Goal: Task Accomplishment & Management: Manage account settings

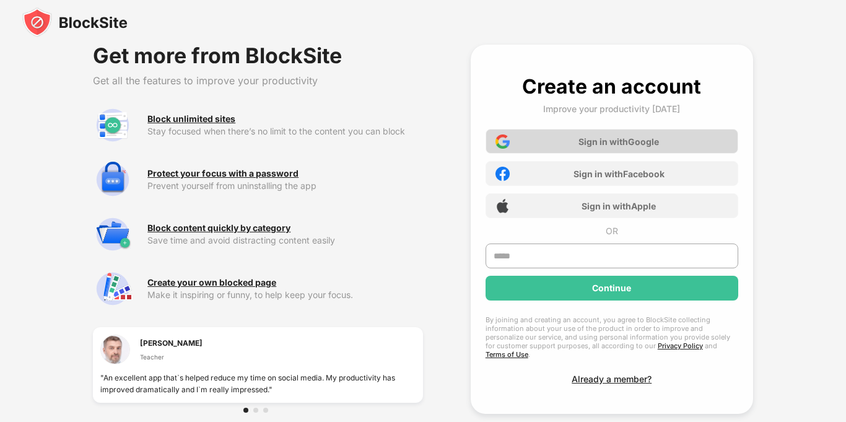
click at [603, 139] on div "Sign in with Google" at bounding box center [618, 141] width 80 height 11
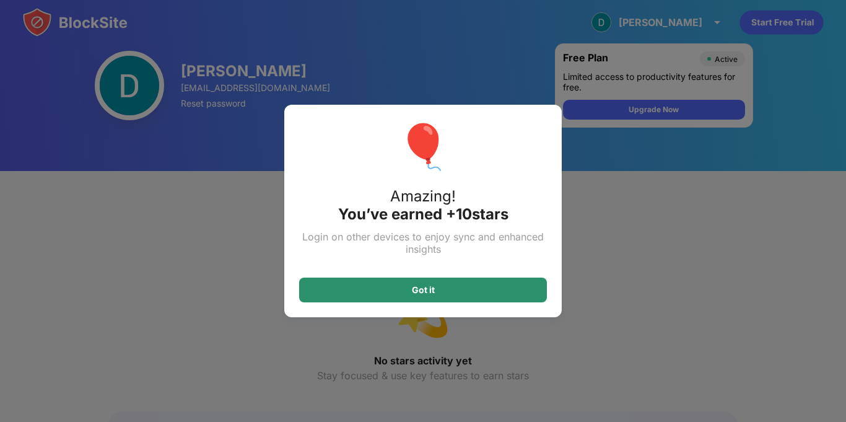
click at [451, 297] on div "Got it" at bounding box center [423, 289] width 248 height 25
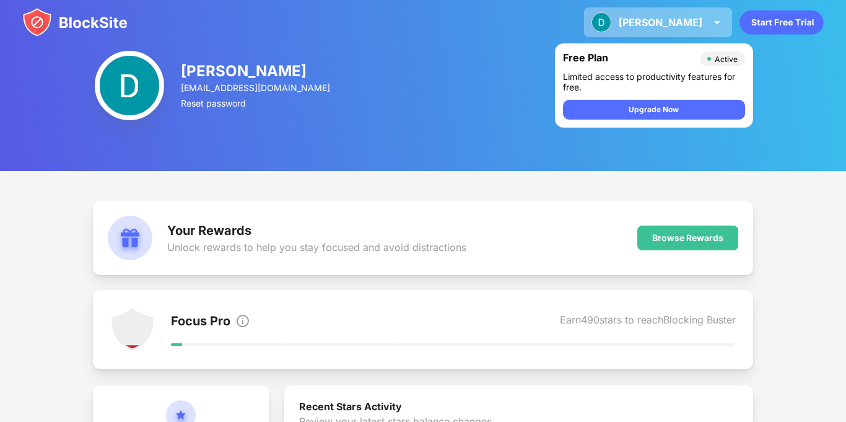
click at [710, 34] on div "[PERSON_NAME] View Account Insights Premium Rewards Settings Support Log Out" at bounding box center [658, 22] width 148 height 30
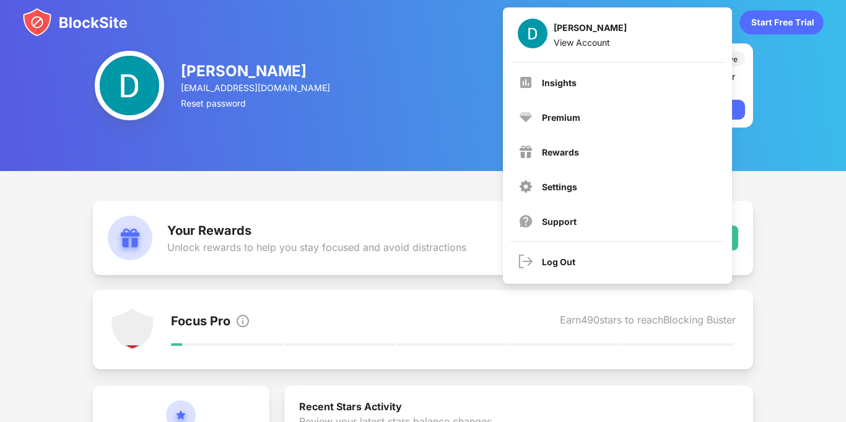
click at [807, 100] on div "David Canelas rigosseatcovers@gmail.com Reset password Free Plan Active Limited…" at bounding box center [423, 85] width 846 height 171
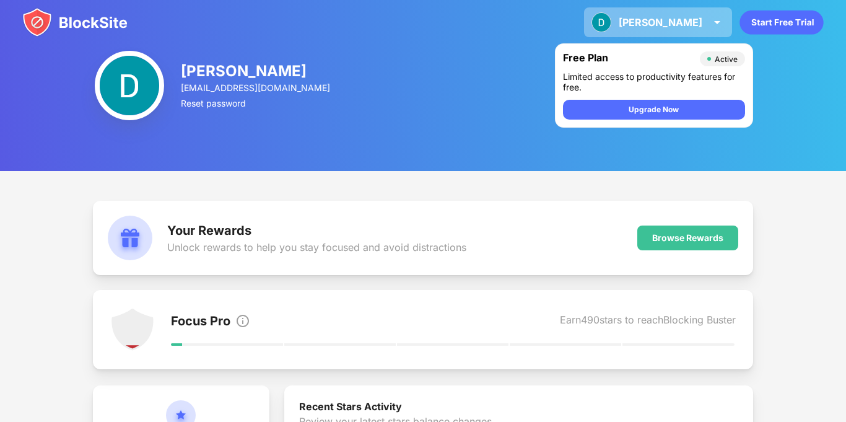
click at [673, 30] on div "David David Canelas View Account Insights Premium Rewards Settings Support Log …" at bounding box center [658, 22] width 148 height 30
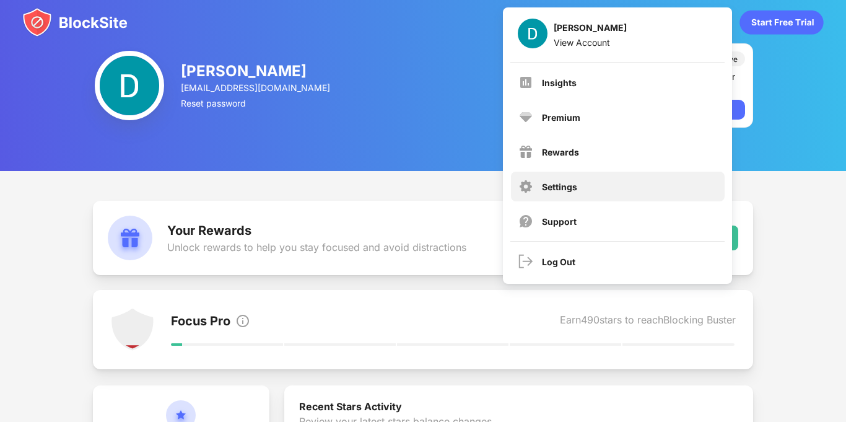
click at [576, 188] on div "Settings" at bounding box center [559, 186] width 35 height 11
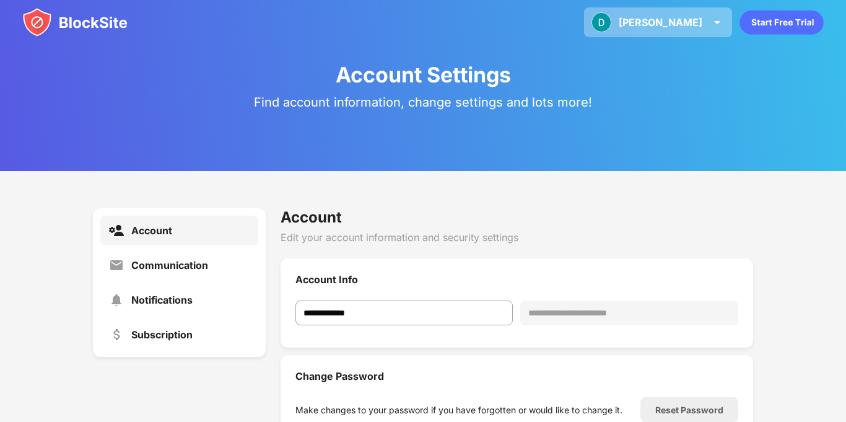
click at [694, 20] on div "[PERSON_NAME]" at bounding box center [661, 22] width 84 height 12
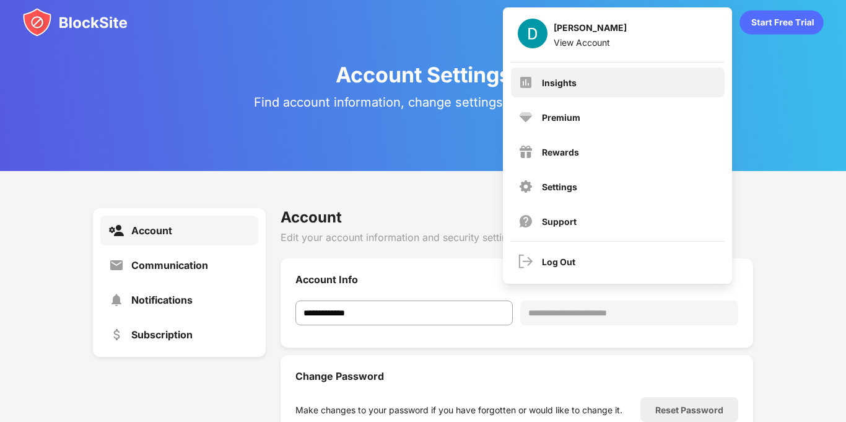
click at [597, 92] on div "Insights" at bounding box center [618, 82] width 214 height 30
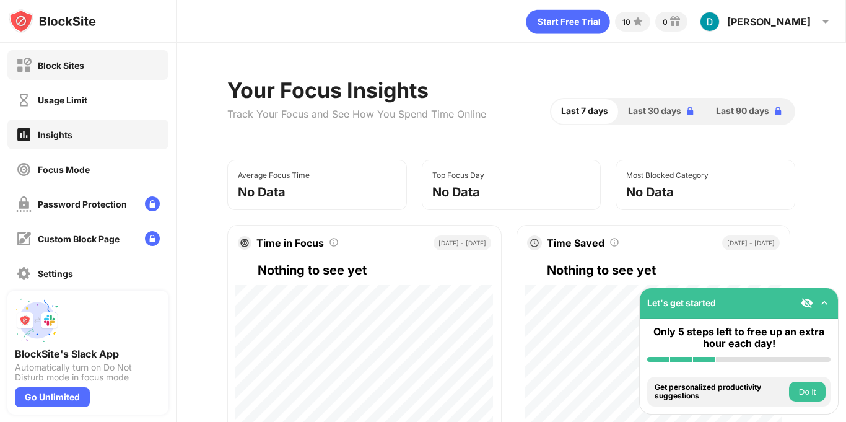
click at [97, 77] on div "Block Sites" at bounding box center [87, 65] width 161 height 30
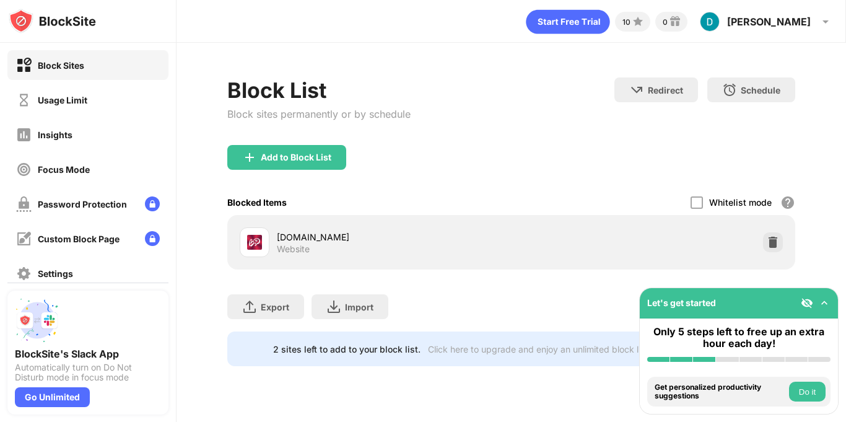
scroll to position [25, 0]
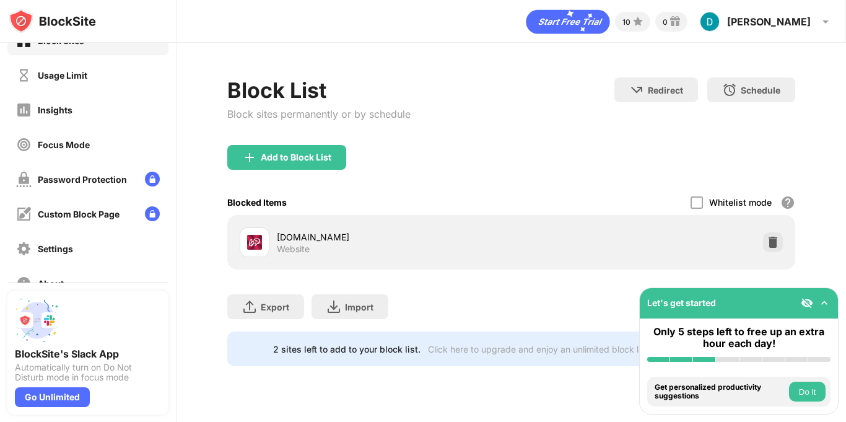
click at [828, 305] on img at bounding box center [824, 303] width 12 height 12
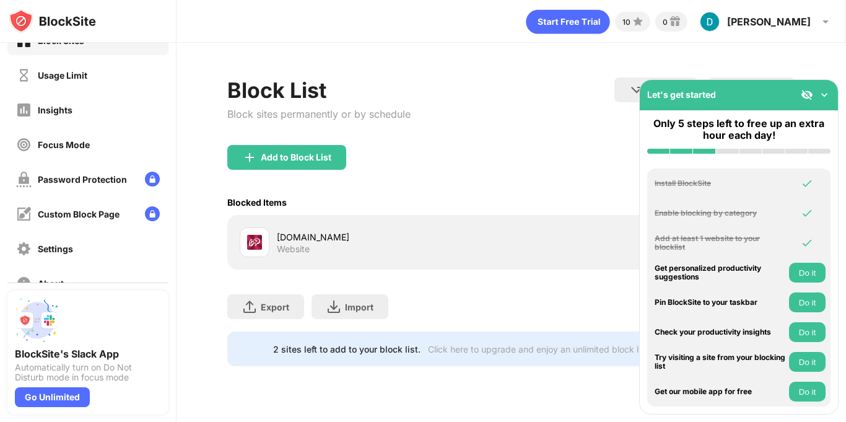
click at [825, 99] on img at bounding box center [824, 95] width 12 height 12
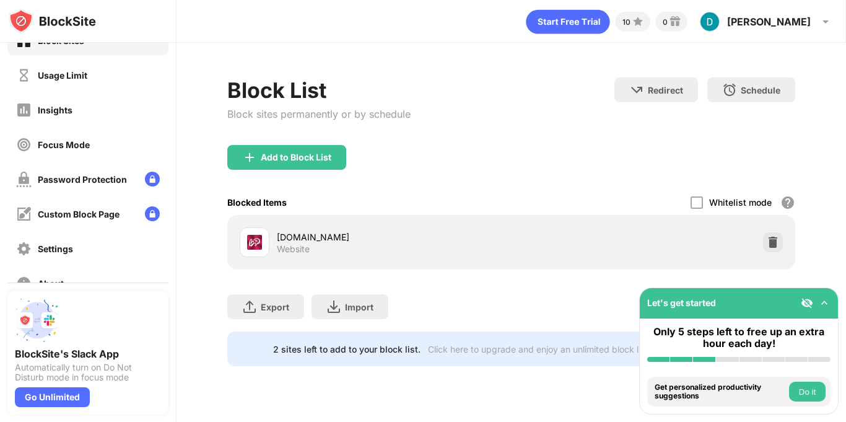
click at [452, 250] on div "bongacams.com Website" at bounding box center [394, 242] width 235 height 24
click at [321, 240] on div "bongacams.com" at bounding box center [394, 236] width 235 height 13
click at [318, 237] on div "bongacams.com" at bounding box center [394, 236] width 235 height 13
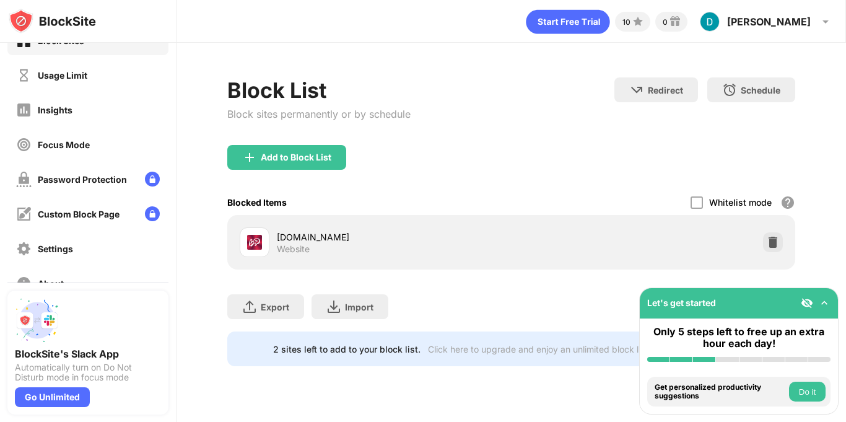
click at [261, 245] on img at bounding box center [254, 242] width 15 height 15
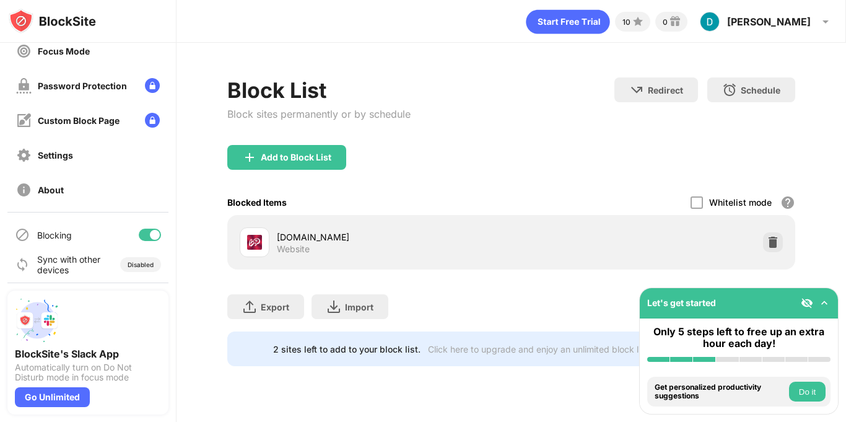
scroll to position [123, 0]
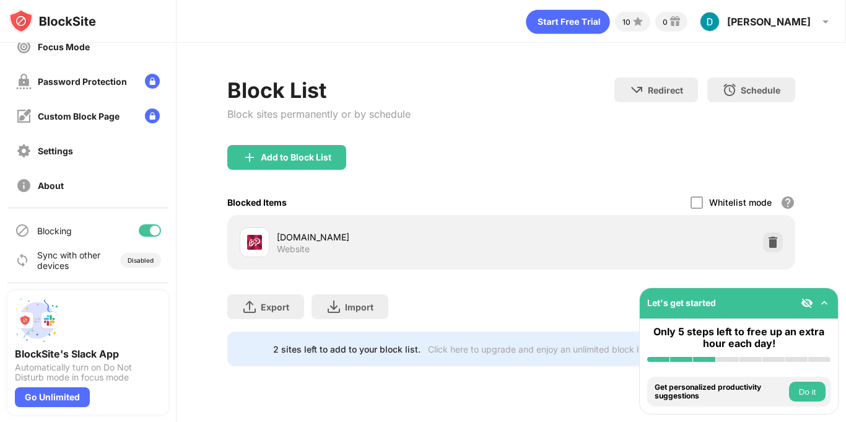
click at [801, 387] on button "Do it" at bounding box center [807, 391] width 37 height 20
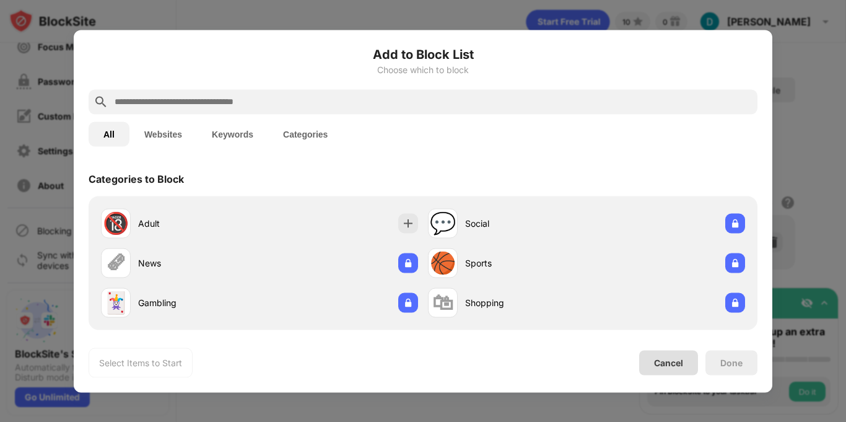
click at [682, 363] on div "Cancel" at bounding box center [668, 362] width 29 height 11
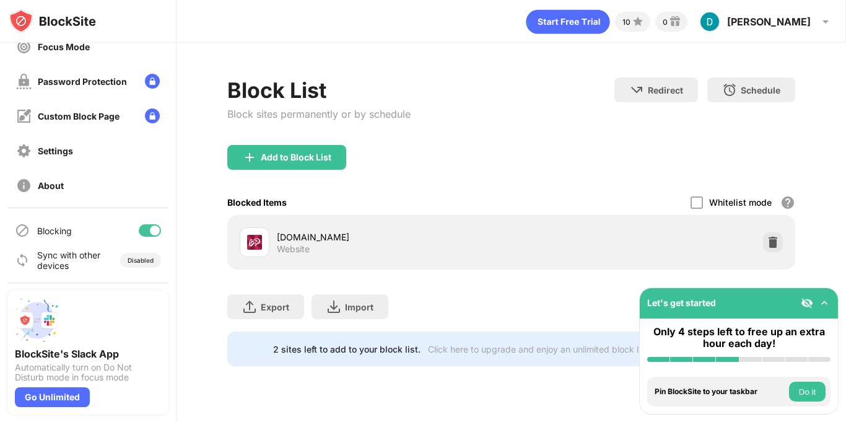
click at [798, 389] on button "Do it" at bounding box center [807, 391] width 37 height 20
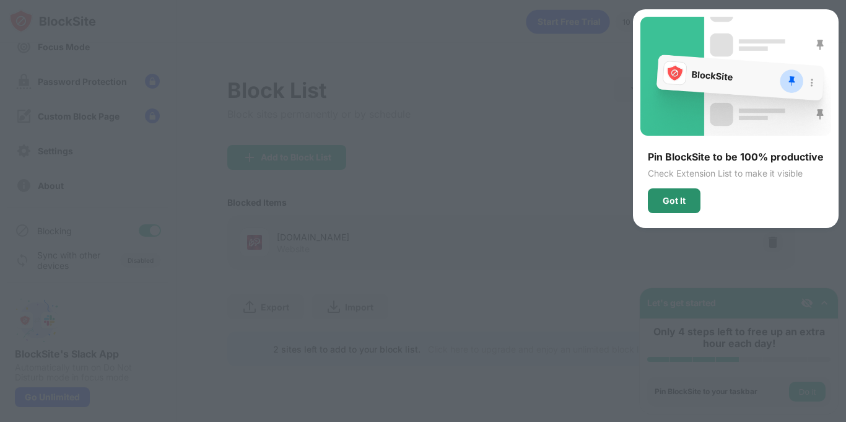
click at [677, 206] on div "Got It" at bounding box center [674, 200] width 53 height 25
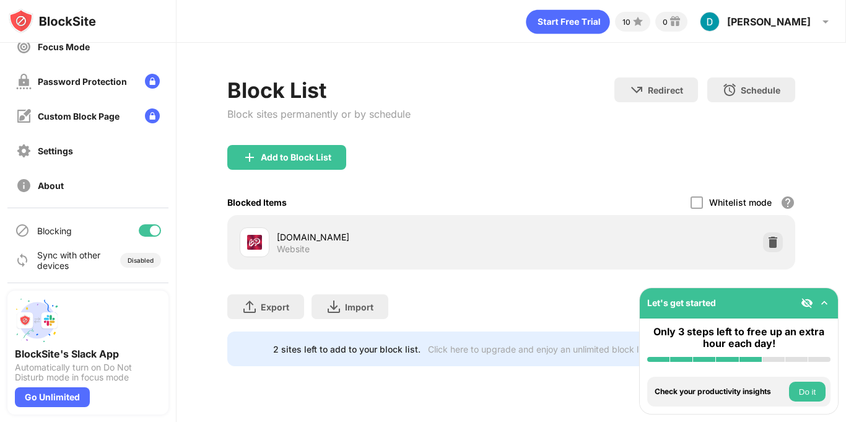
click at [803, 388] on button "Do it" at bounding box center [807, 391] width 37 height 20
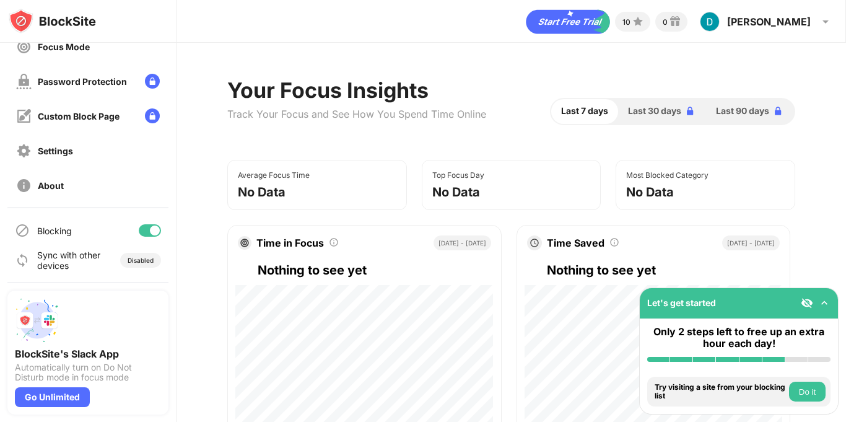
click at [803, 388] on button "Do it" at bounding box center [807, 391] width 37 height 20
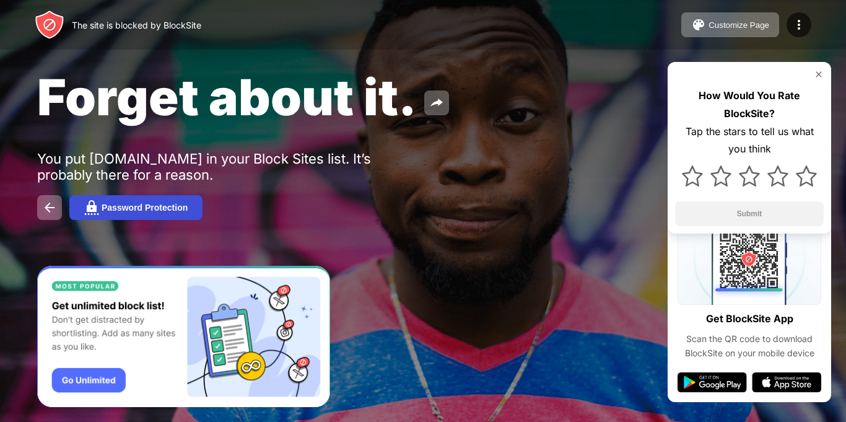
click at [154, 207] on div "Password Protection" at bounding box center [145, 207] width 86 height 10
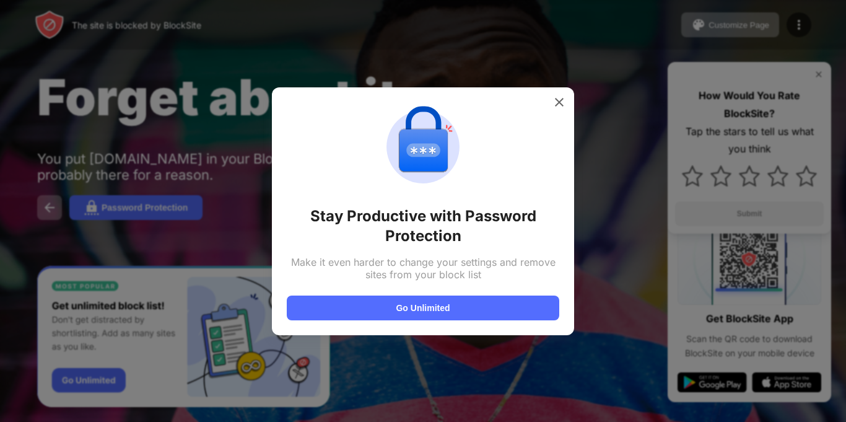
click at [544, 100] on div "Stay Productive with Password Protection Make it even harder to change your set…" at bounding box center [423, 211] width 302 height 248
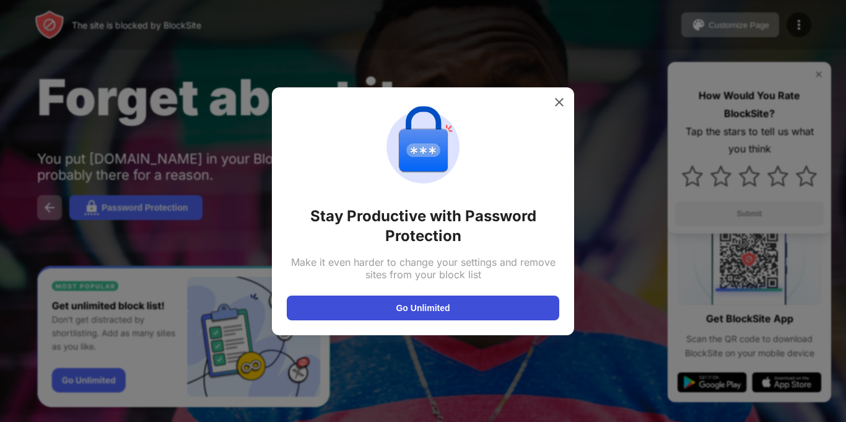
click at [423, 307] on button "Go Unlimited" at bounding box center [423, 307] width 272 height 25
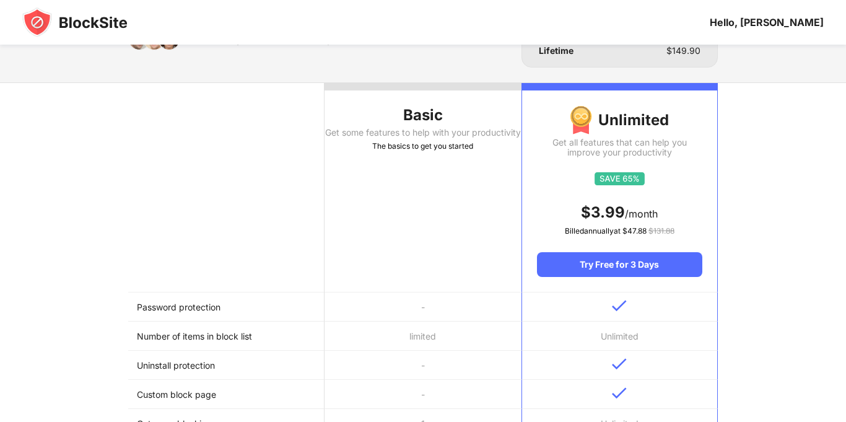
scroll to position [99, 0]
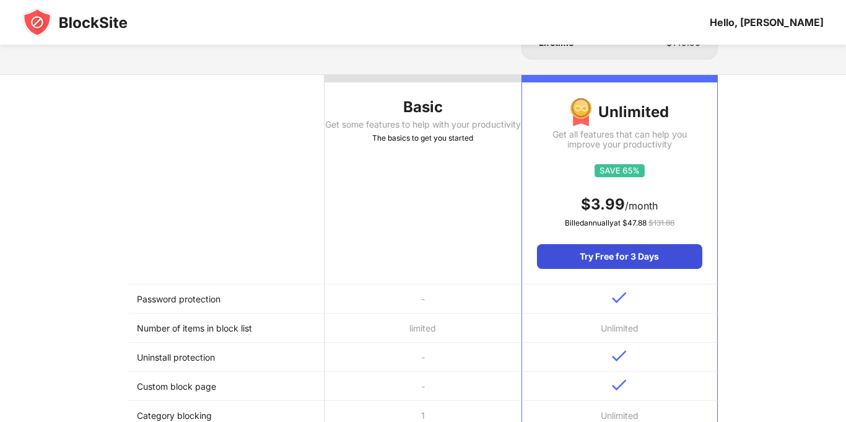
click at [687, 258] on div "Try Free for 3 Days" at bounding box center [619, 256] width 165 height 25
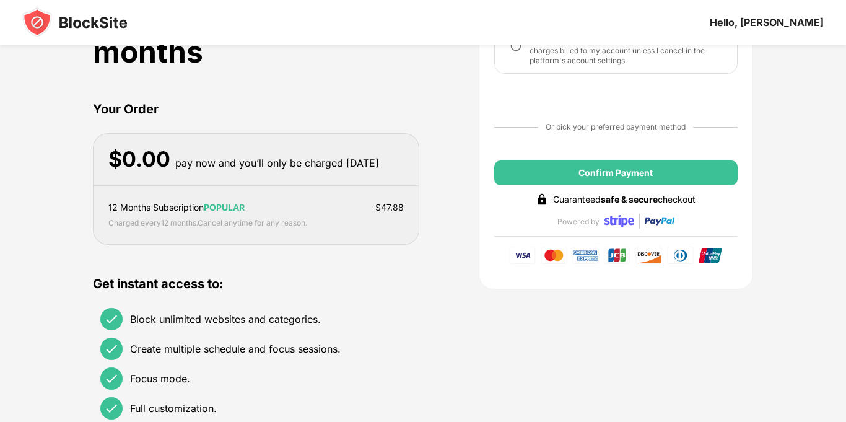
scroll to position [0, 0]
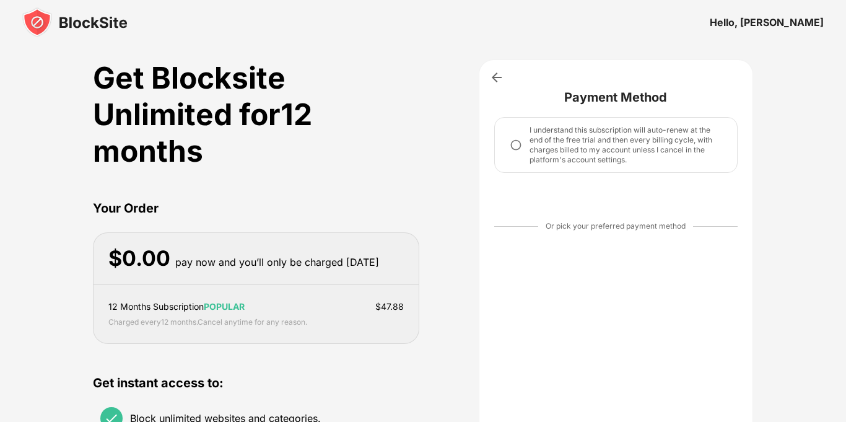
click at [568, 144] on div "I understand this subscription will auto-renew at the end of the free trial and…" at bounding box center [625, 145] width 193 height 40
click at [519, 147] on img at bounding box center [516, 145] width 12 height 12
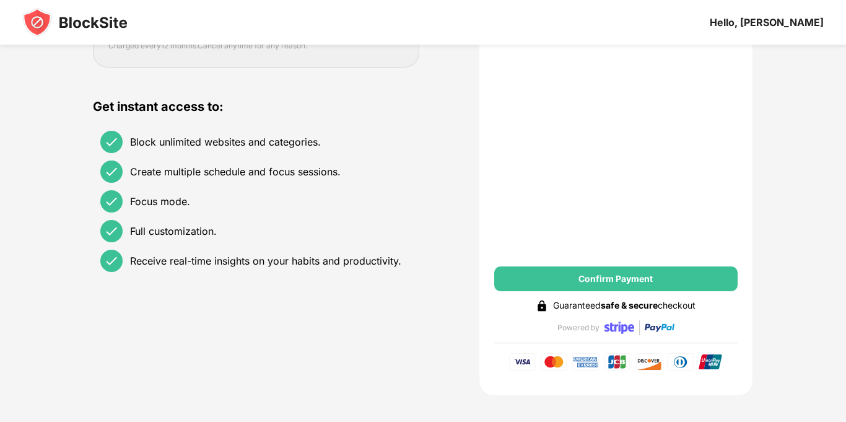
scroll to position [287, 0]
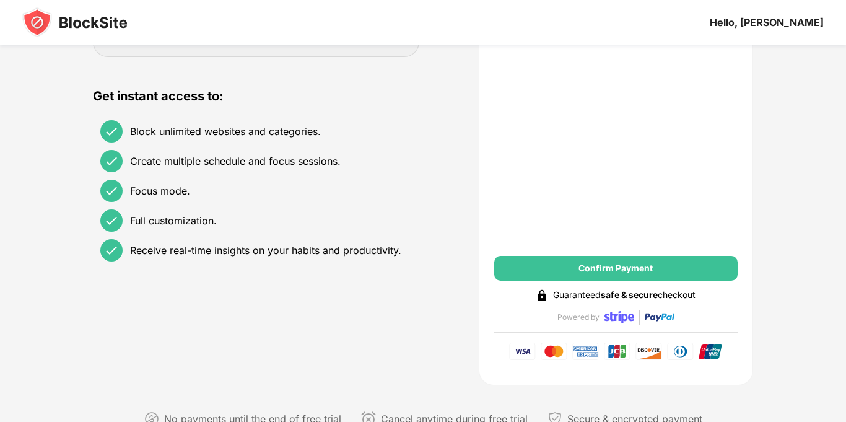
click at [705, 267] on div "Confirm Payment" at bounding box center [615, 268] width 243 height 25
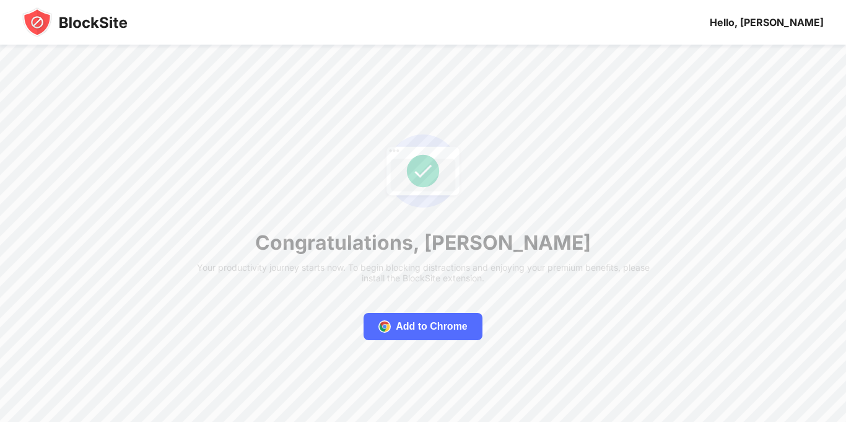
scroll to position [0, 0]
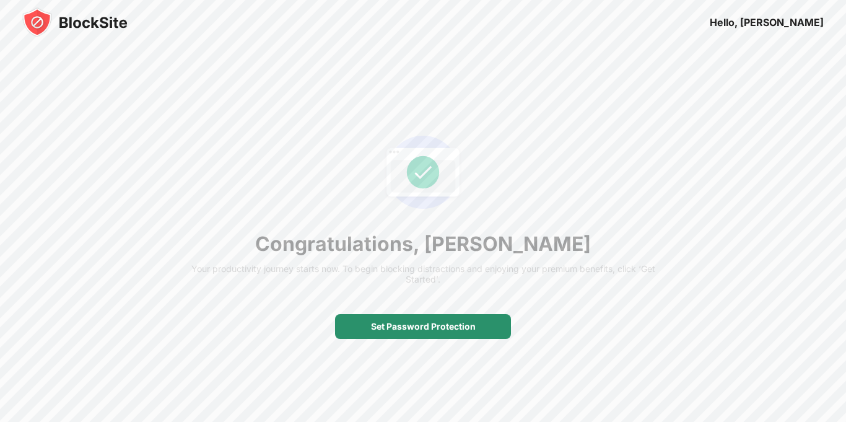
click at [464, 327] on div "Set Password Protection" at bounding box center [423, 326] width 105 height 10
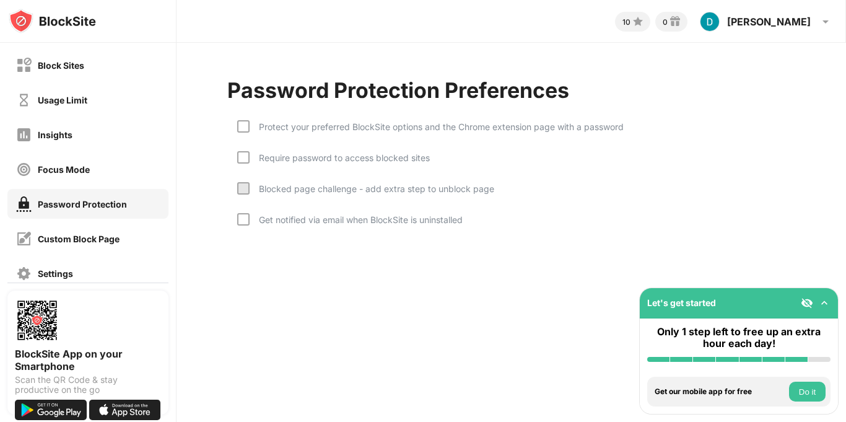
click at [341, 189] on div "Blocked page challenge - add extra step to unblock page" at bounding box center [372, 188] width 245 height 11
click at [246, 192] on div at bounding box center [243, 188] width 12 height 12
click at [806, 394] on button "Do it" at bounding box center [807, 391] width 37 height 20
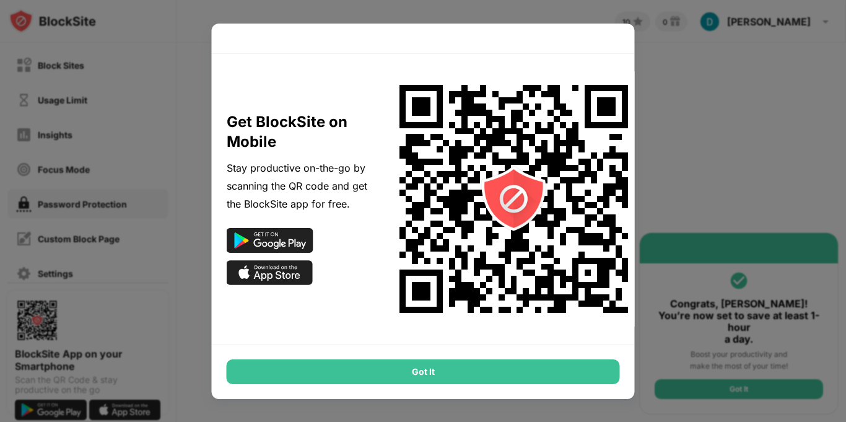
click at [483, 376] on div "Got It" at bounding box center [423, 371] width 393 height 25
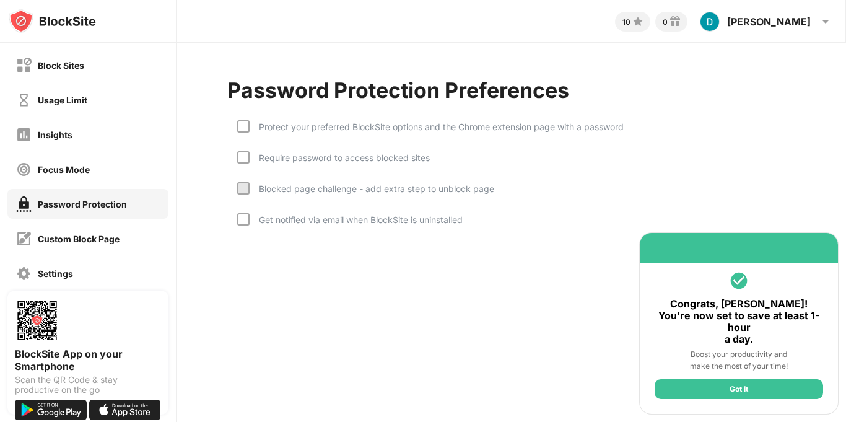
click at [298, 189] on div "Blocked page challenge - add extra step to unblock page" at bounding box center [372, 188] width 245 height 11
click at [319, 160] on div "Require password to access blocked sites" at bounding box center [340, 157] width 180 height 11
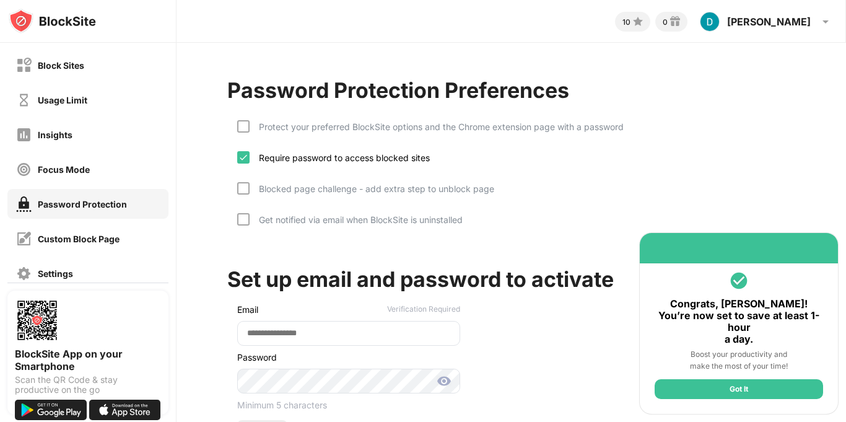
scroll to position [92, 0]
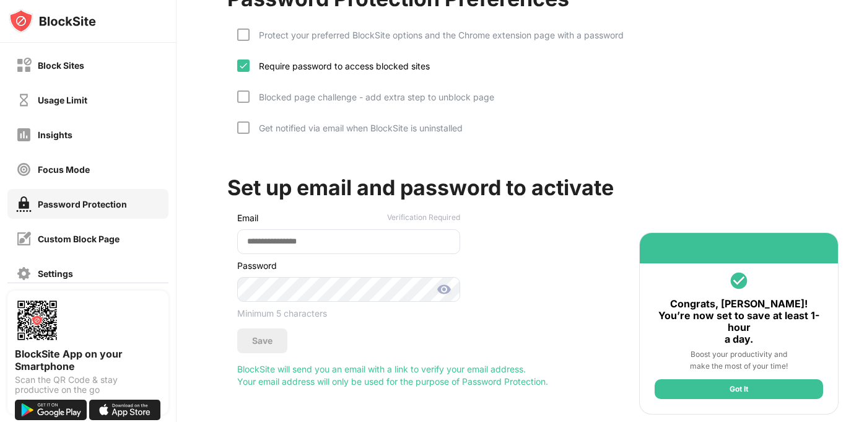
click at [399, 77] on div "Require password to access blocked sites" at bounding box center [333, 74] width 193 height 31
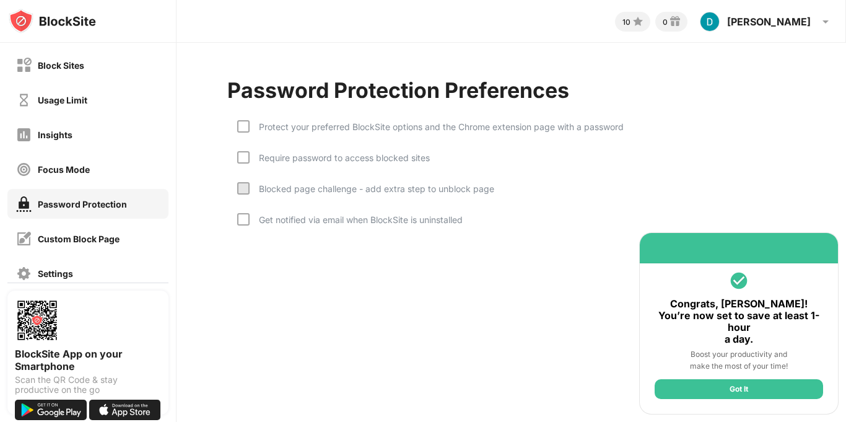
scroll to position [0, 0]
click at [101, 70] on div "Block Sites" at bounding box center [87, 65] width 161 height 30
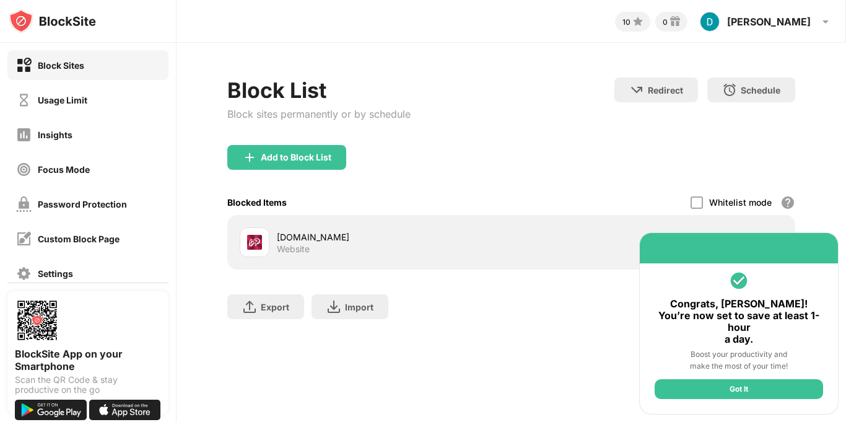
click at [422, 251] on div "bongacams.com Website" at bounding box center [394, 242] width 235 height 24
click at [769, 389] on div "Got It" at bounding box center [738, 389] width 168 height 20
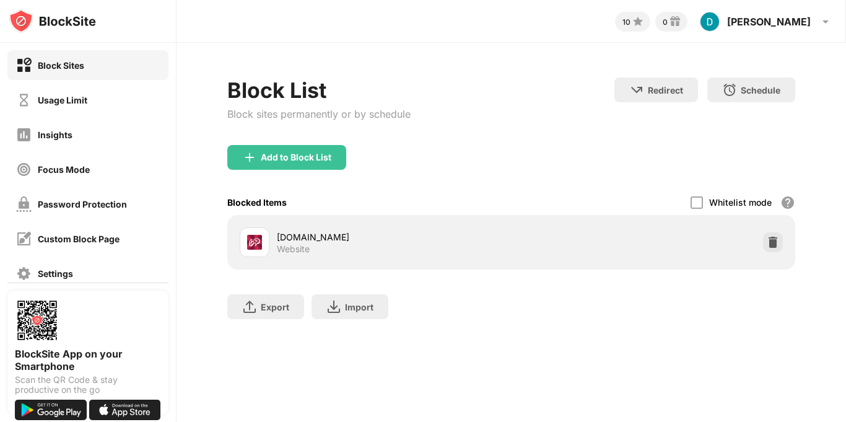
click at [775, 240] on img at bounding box center [773, 242] width 12 height 12
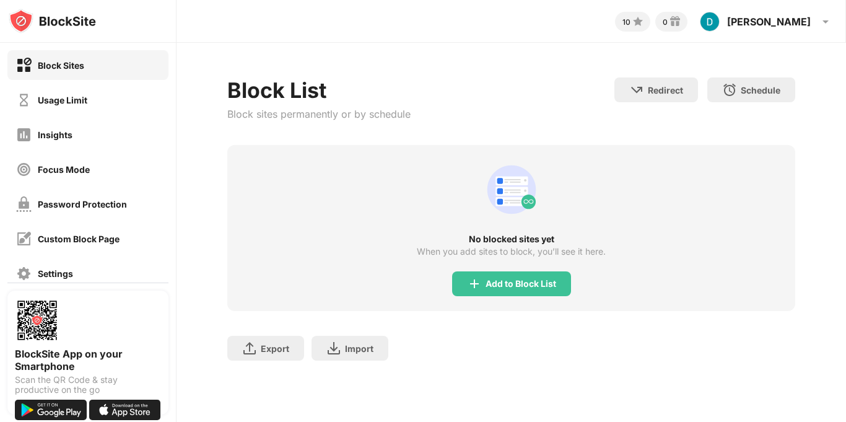
click at [521, 284] on div "Add to Block List" at bounding box center [520, 284] width 71 height 10
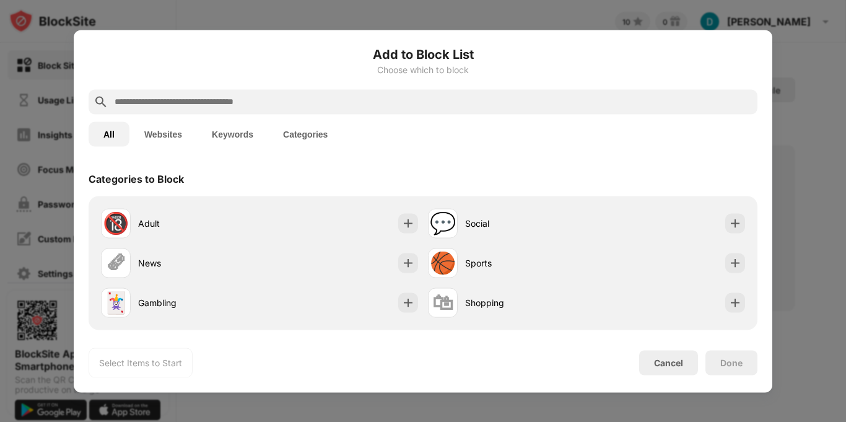
click at [175, 98] on input "text" at bounding box center [432, 101] width 639 height 15
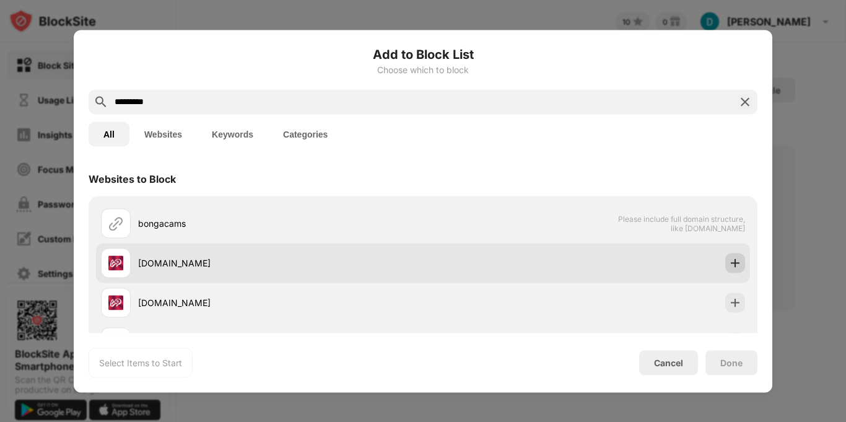
type input "*********"
click at [735, 266] on img at bounding box center [735, 262] width 12 height 12
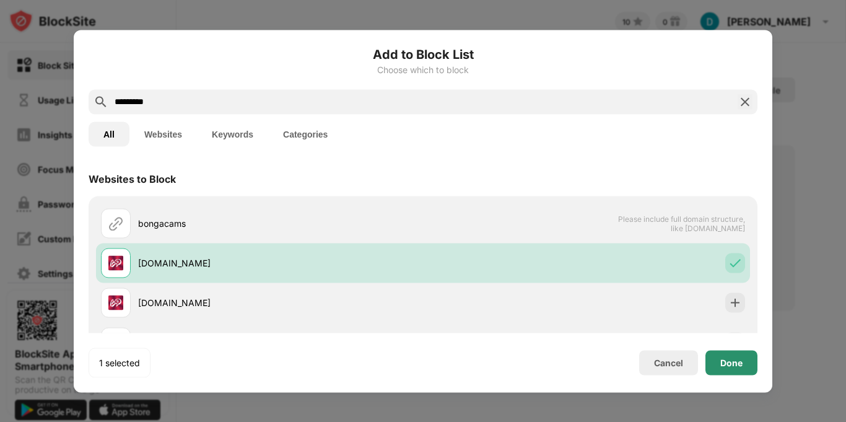
click at [729, 364] on div "Done" at bounding box center [731, 362] width 22 height 10
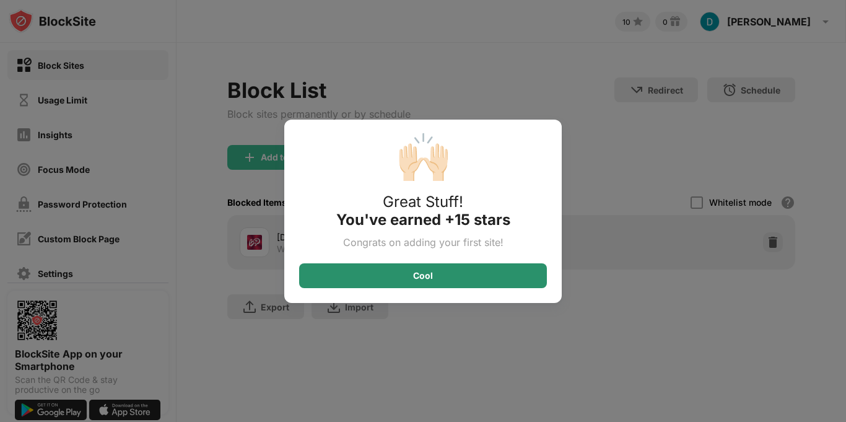
click at [442, 276] on div "Cool" at bounding box center [423, 275] width 248 height 25
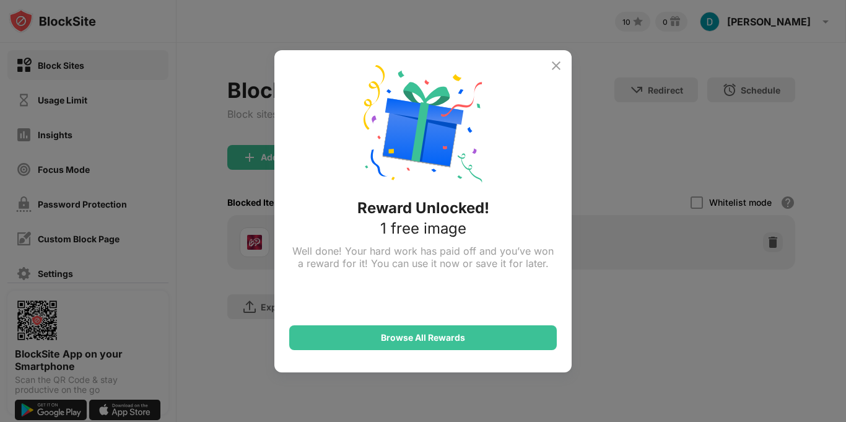
click at [553, 63] on img at bounding box center [556, 65] width 15 height 15
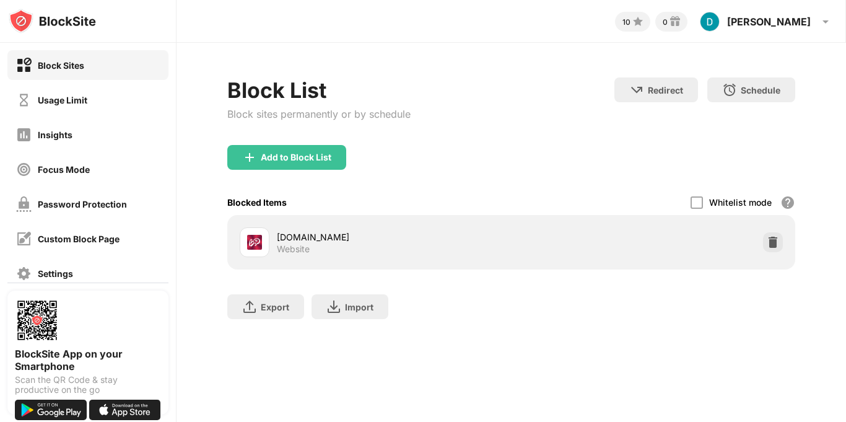
click at [310, 247] on div "bongacams.com Website" at bounding box center [394, 242] width 235 height 24
click at [56, 199] on div "Password Protection" at bounding box center [82, 204] width 89 height 11
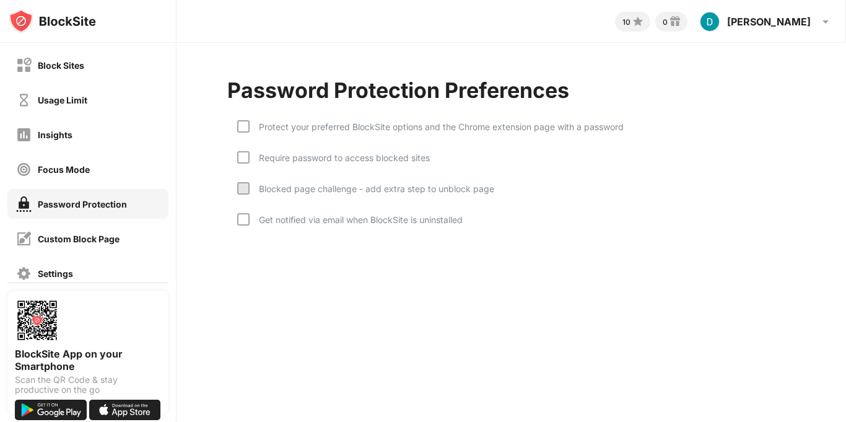
click at [298, 162] on div "Require password to access blocked sites" at bounding box center [340, 157] width 180 height 11
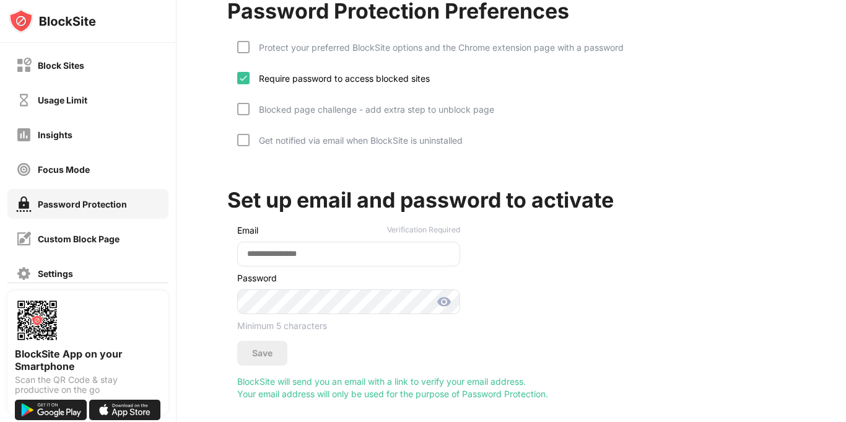
scroll to position [87, 0]
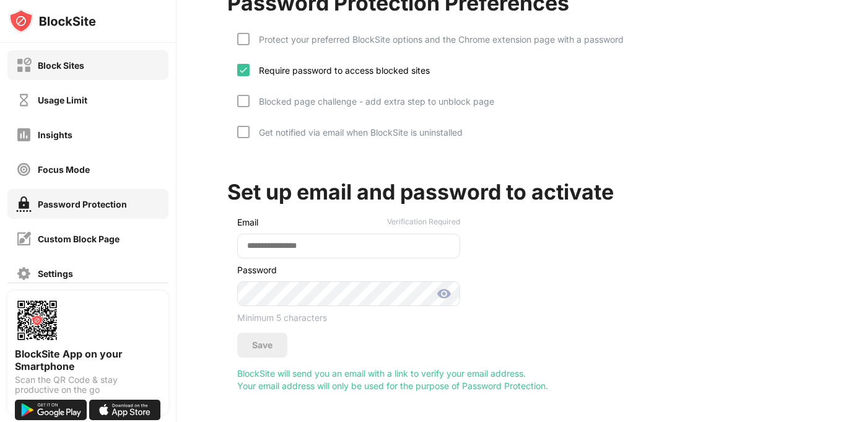
click at [100, 67] on div "Block Sites" at bounding box center [87, 65] width 161 height 30
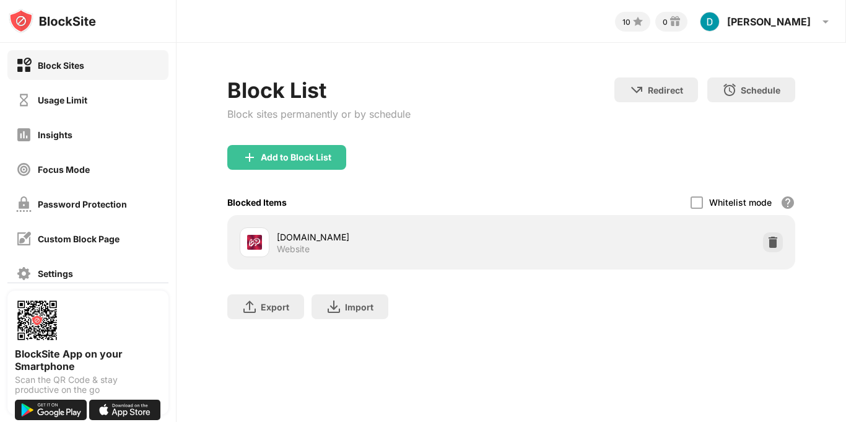
click at [320, 234] on div "[DOMAIN_NAME]" at bounding box center [394, 236] width 235 height 13
click at [804, 28] on div "David David Canelas View Account Insights Rewards Settings Support Log Out" at bounding box center [766, 22] width 148 height 30
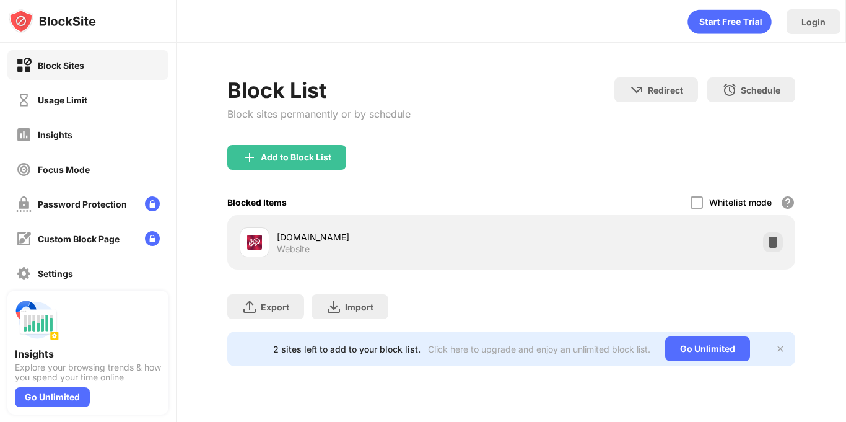
click at [274, 248] on div "bongacams.com Website" at bounding box center [376, 242] width 272 height 30
click at [261, 246] on img at bounding box center [254, 242] width 15 height 15
click at [69, 199] on div "Password Protection" at bounding box center [82, 204] width 89 height 11
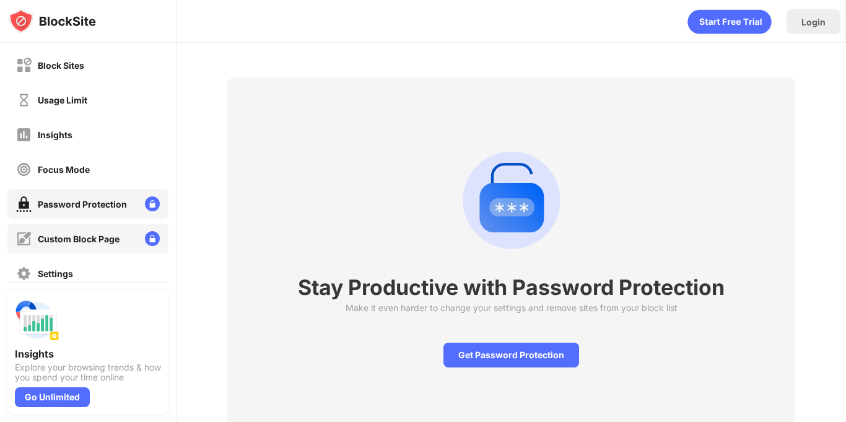
click at [92, 246] on div "Custom Block Page" at bounding box center [87, 239] width 161 height 30
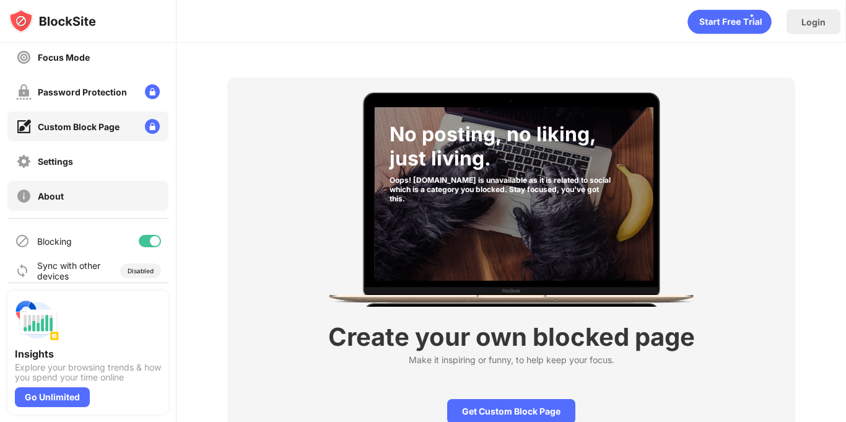
scroll to position [123, 0]
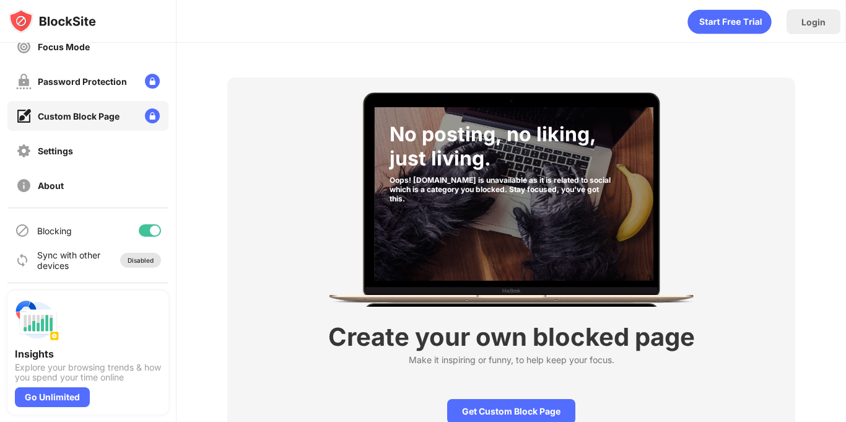
click at [146, 262] on div "Disabled" at bounding box center [141, 259] width 26 height 7
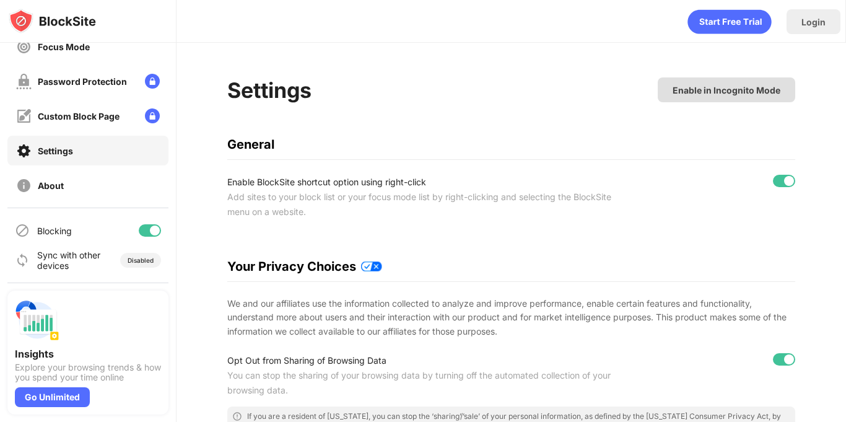
click at [706, 94] on div "Enable in Incognito Mode" at bounding box center [726, 90] width 108 height 11
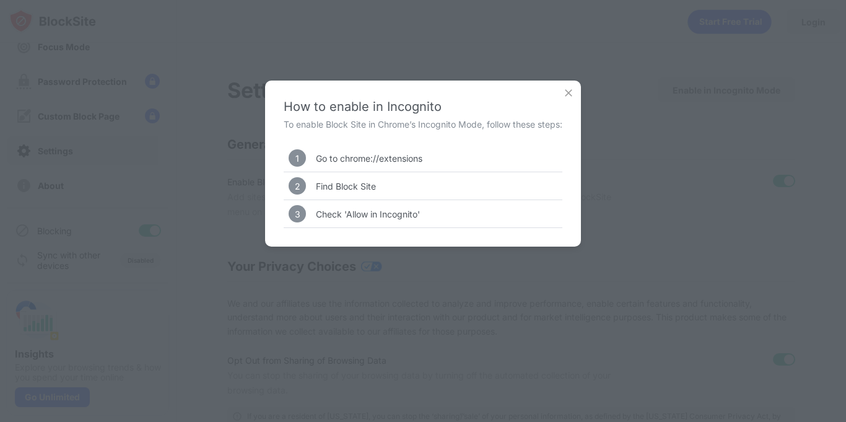
click at [570, 93] on img at bounding box center [568, 93] width 12 height 12
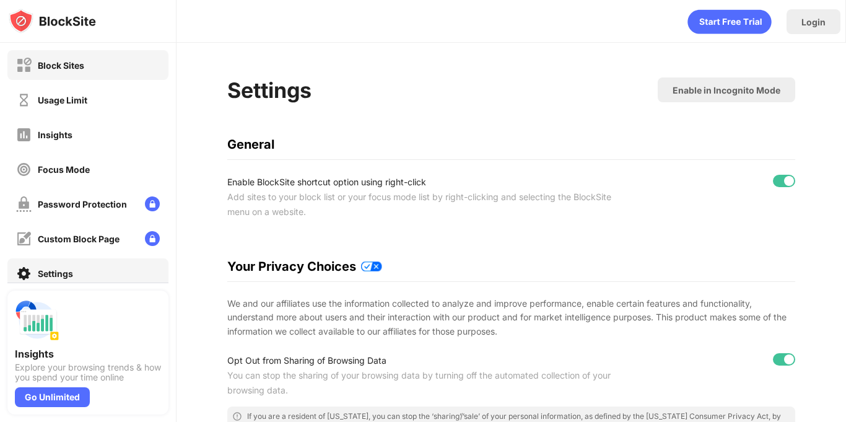
click at [102, 59] on div "Block Sites" at bounding box center [87, 65] width 161 height 30
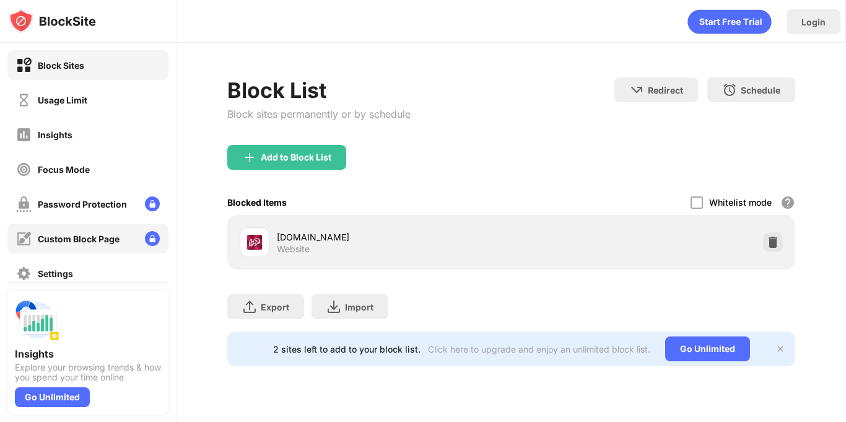
scroll to position [123, 0]
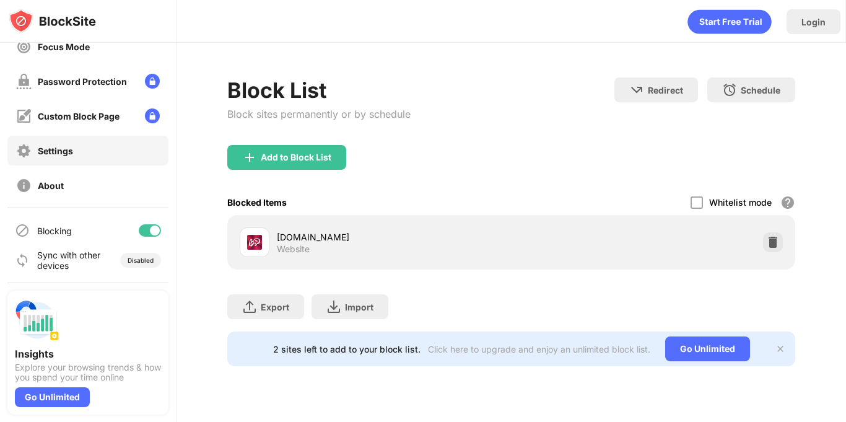
click at [77, 159] on div "Settings" at bounding box center [87, 151] width 161 height 30
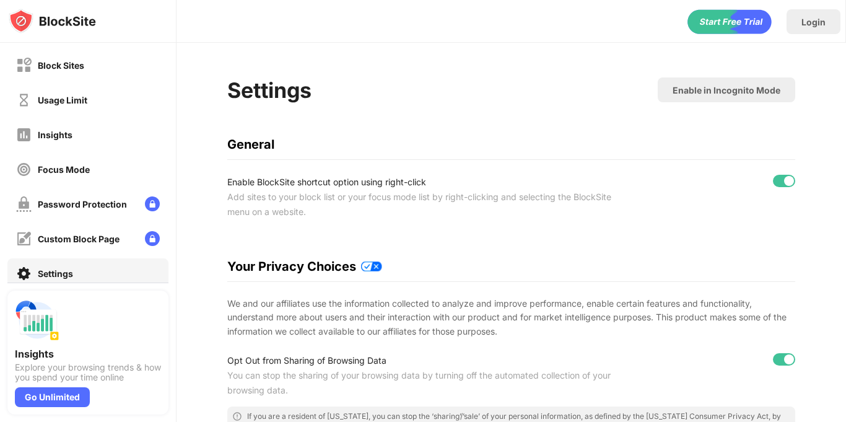
click at [815, 25] on div "Login" at bounding box center [813, 22] width 24 height 11
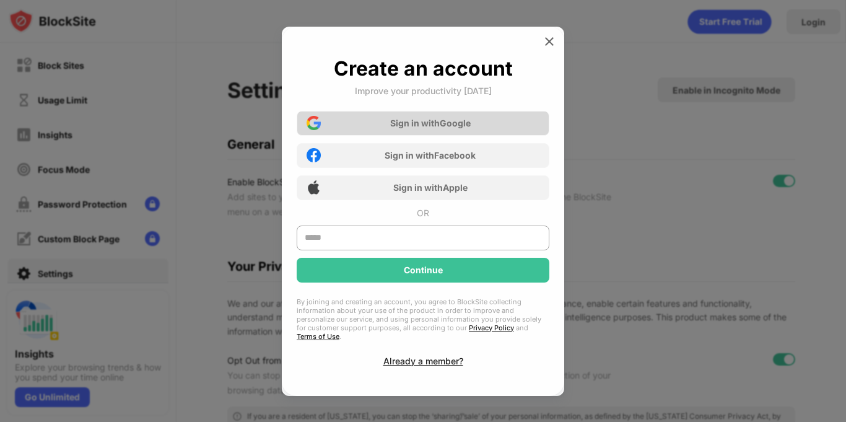
click at [506, 127] on div "Sign in with Google" at bounding box center [423, 123] width 253 height 25
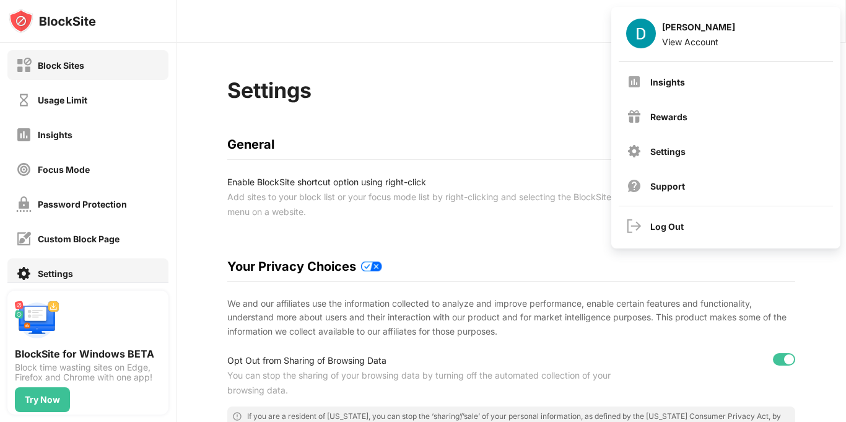
click at [69, 72] on div "Block Sites" at bounding box center [87, 65] width 161 height 30
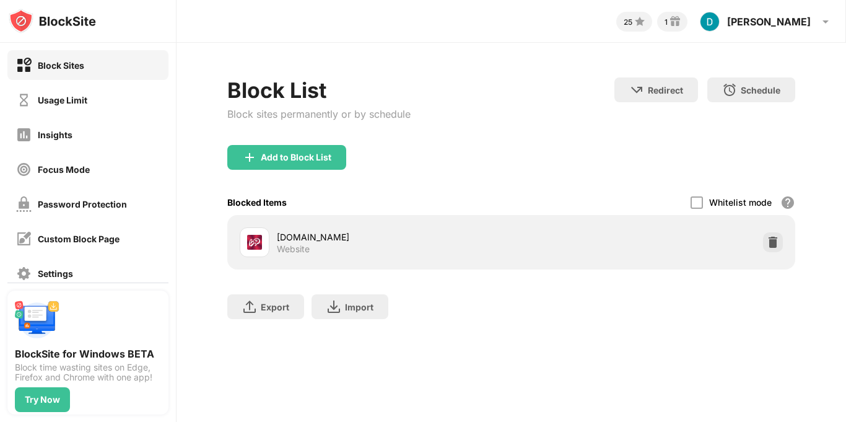
click at [313, 243] on div "bongacams.com Website" at bounding box center [394, 242] width 235 height 24
click at [767, 245] on img at bounding box center [773, 242] width 12 height 12
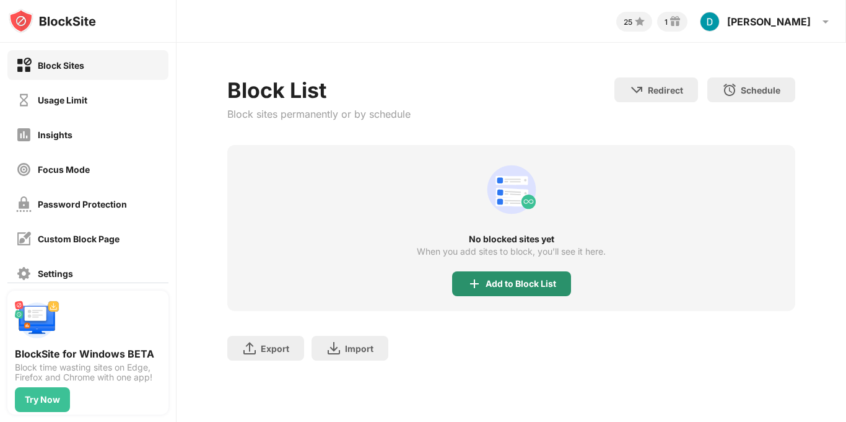
click at [523, 279] on div "Add to Block List" at bounding box center [520, 284] width 71 height 10
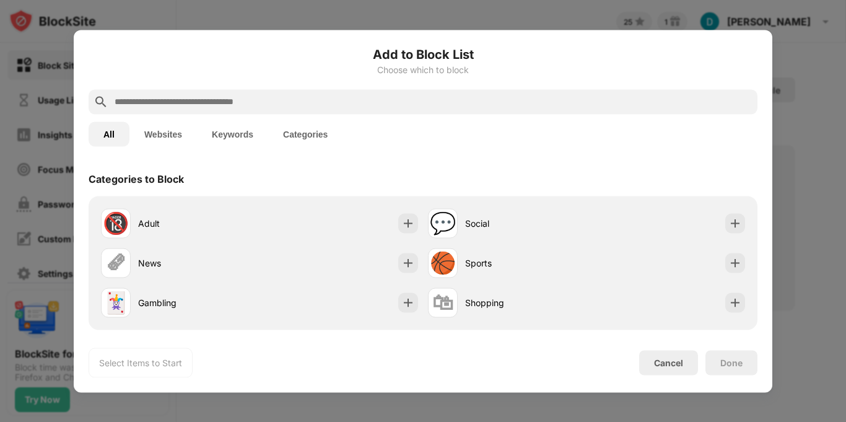
click at [397, 105] on input "text" at bounding box center [432, 101] width 639 height 15
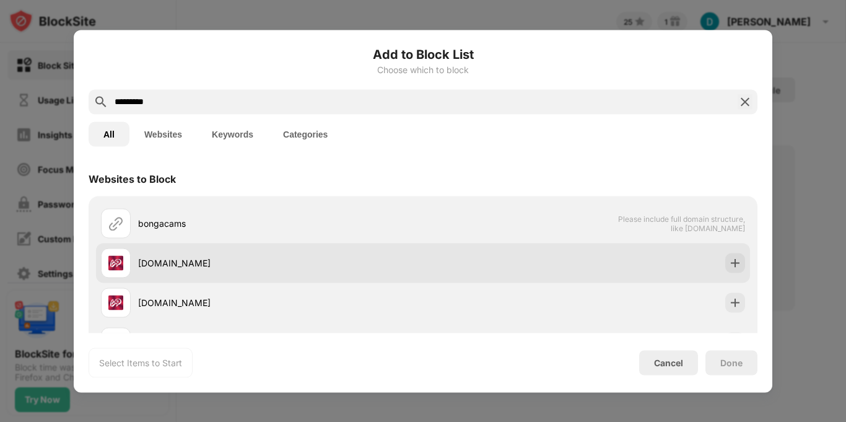
type input "*********"
click at [232, 271] on div "[DOMAIN_NAME]" at bounding box center [262, 263] width 322 height 30
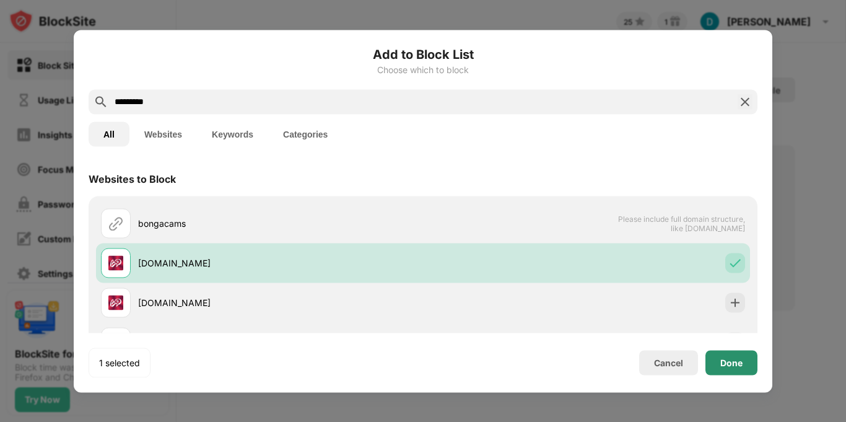
click at [737, 358] on div "Done" at bounding box center [731, 362] width 22 height 10
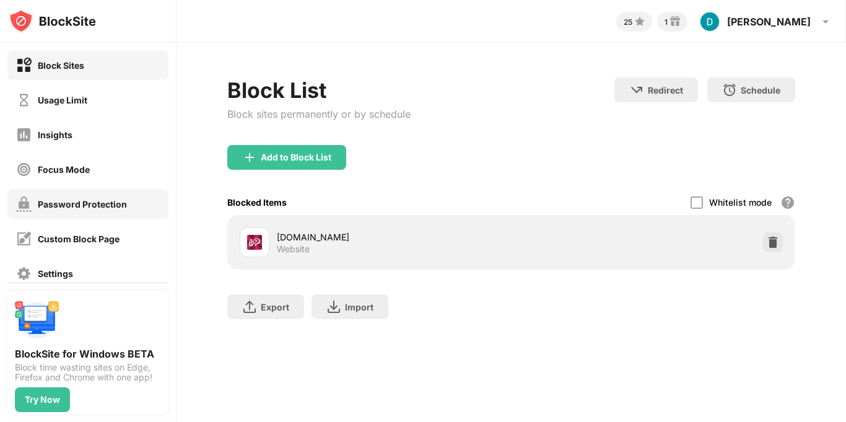
click at [85, 207] on div "Password Protection" at bounding box center [82, 204] width 89 height 11
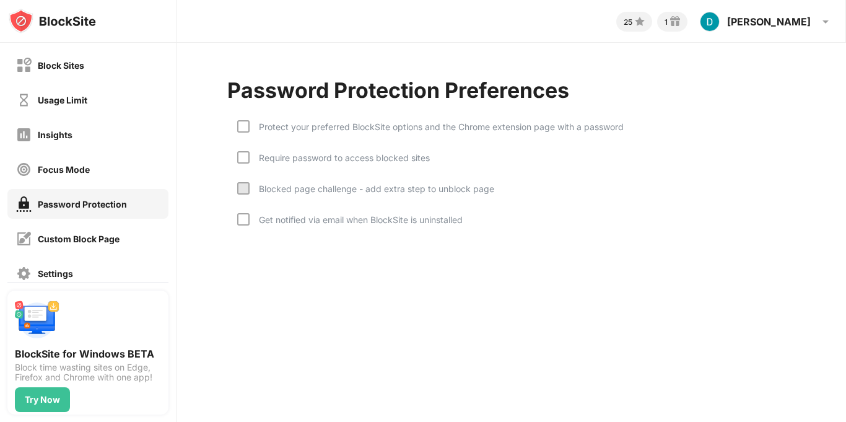
click at [247, 191] on div at bounding box center [243, 188] width 12 height 12
click at [246, 160] on div at bounding box center [243, 157] width 12 height 12
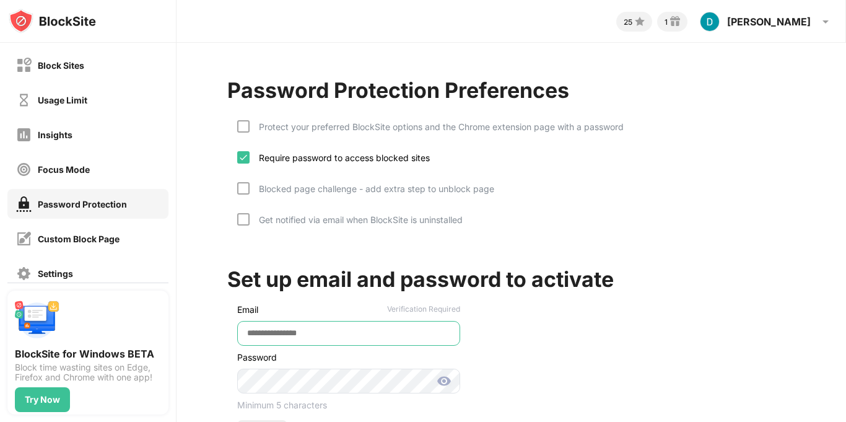
click at [360, 337] on input "email" at bounding box center [348, 333] width 223 height 25
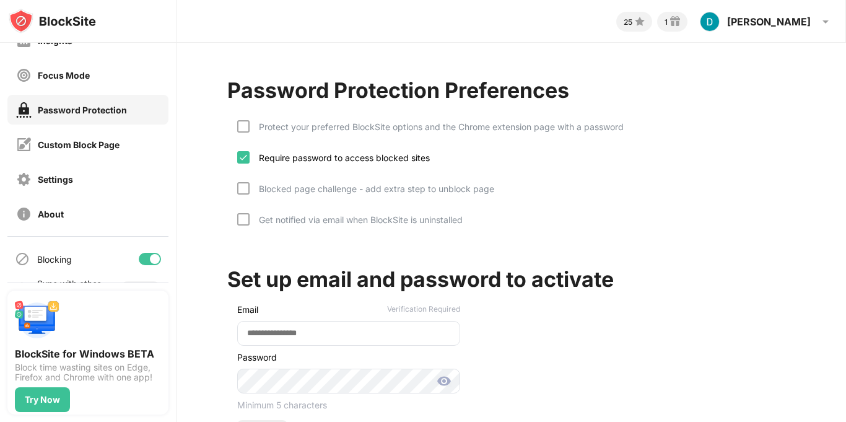
click at [32, 184] on div "Settings" at bounding box center [44, 179] width 57 height 15
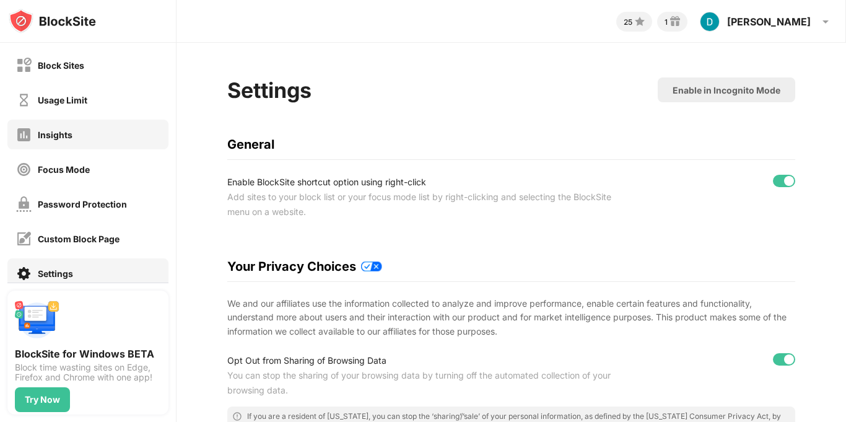
click at [89, 144] on div "Insights" at bounding box center [87, 135] width 161 height 30
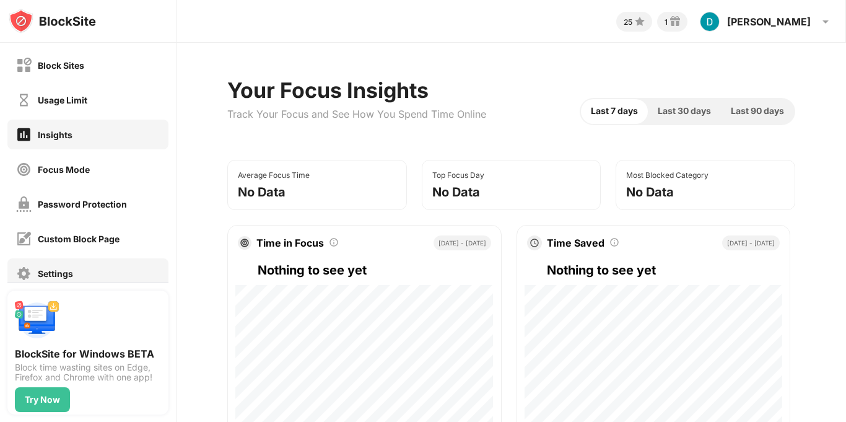
click at [60, 271] on div "Settings" at bounding box center [55, 273] width 35 height 11
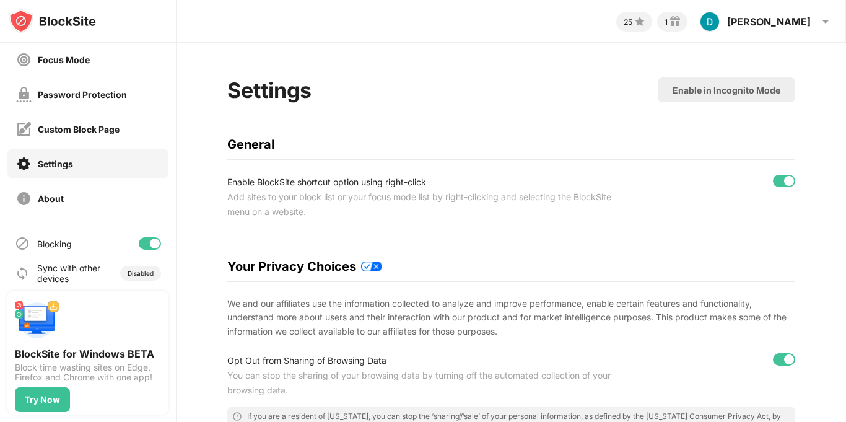
scroll to position [123, 0]
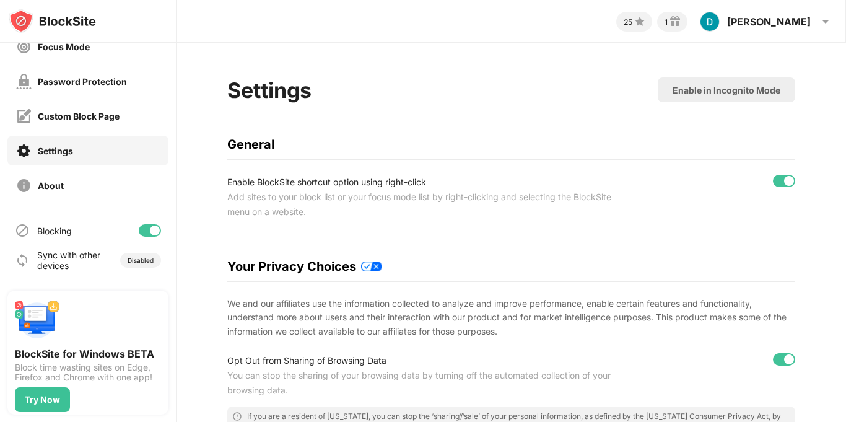
click at [42, 185] on div "About" at bounding box center [51, 185] width 26 height 11
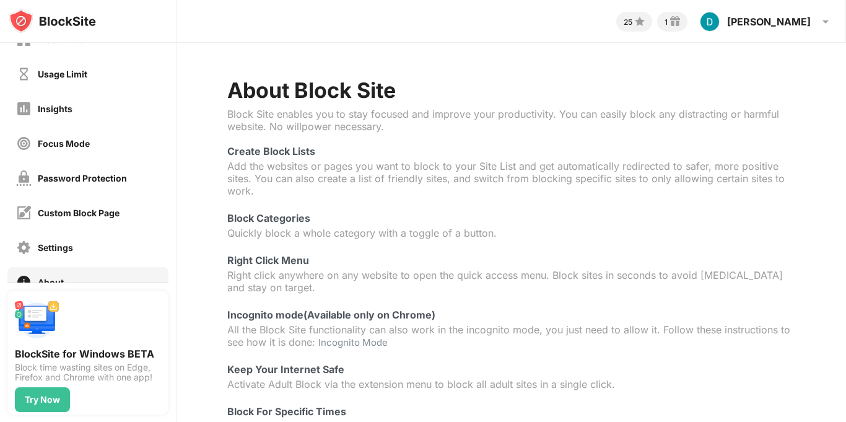
scroll to position [25, 0]
click at [56, 180] on div "Password Protection" at bounding box center [82, 179] width 89 height 11
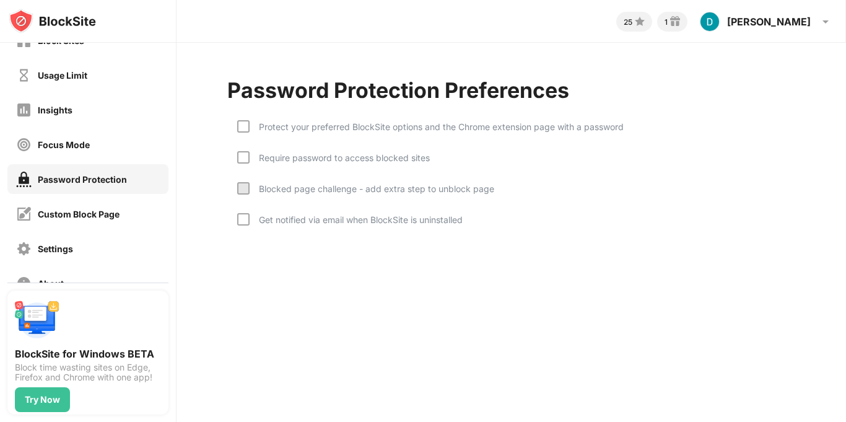
click at [85, 204] on div "Custom Block Page" at bounding box center [87, 214] width 161 height 30
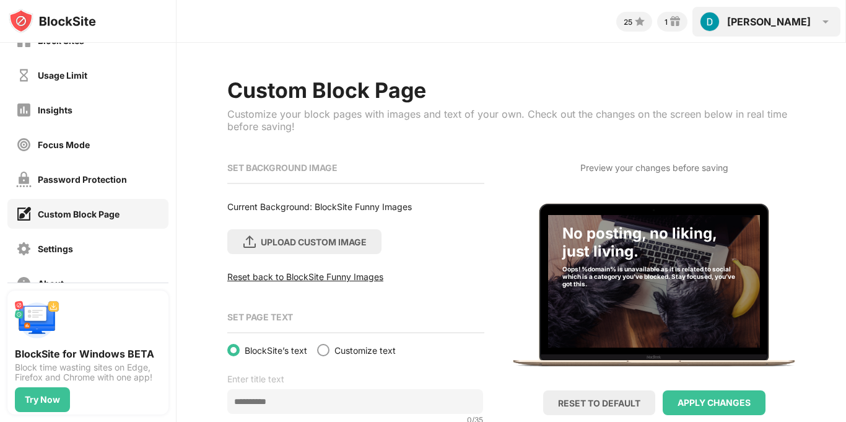
click at [807, 26] on div "[PERSON_NAME]" at bounding box center [769, 21] width 84 height 12
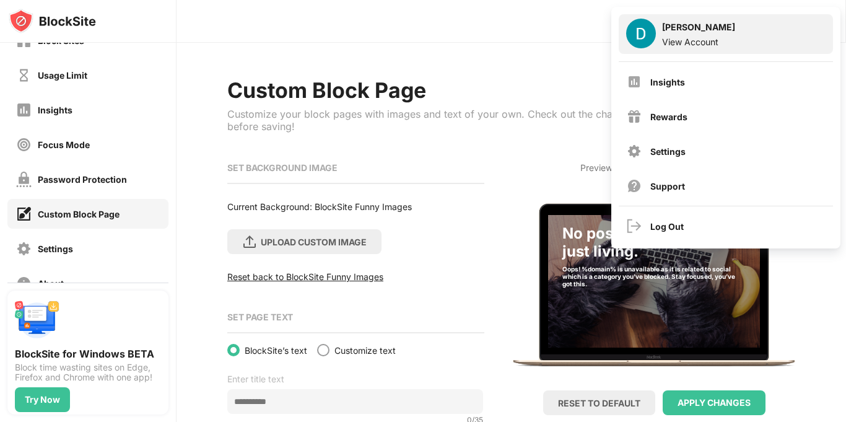
click at [717, 38] on div "View Account" at bounding box center [698, 42] width 73 height 11
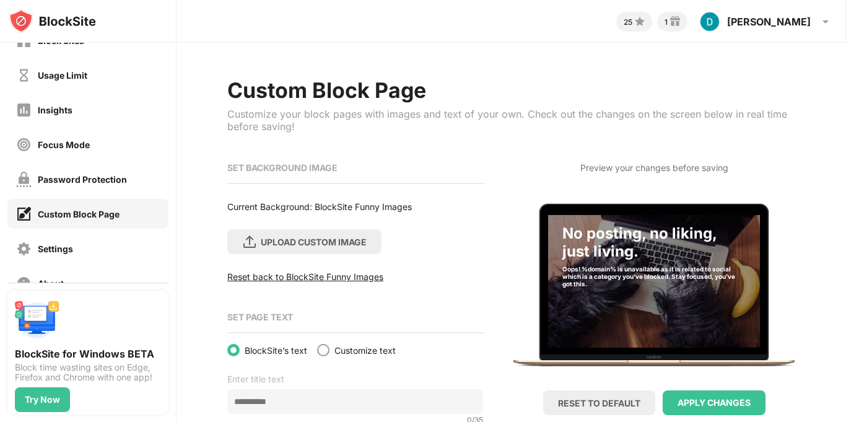
click at [70, 182] on div "Password Protection" at bounding box center [82, 179] width 89 height 11
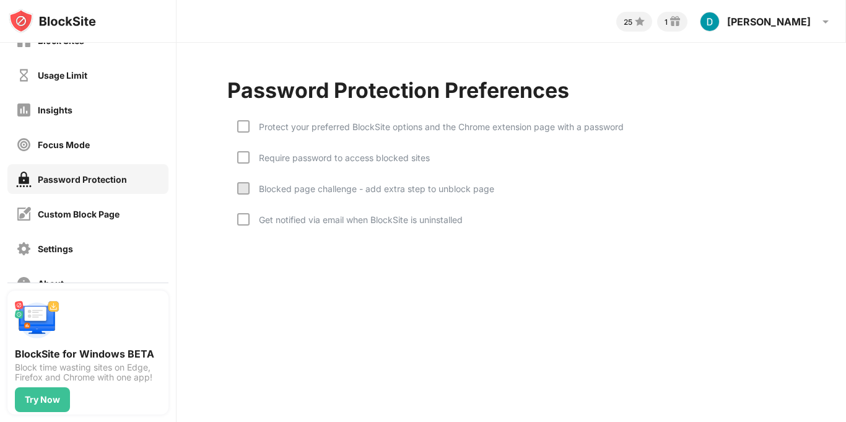
click at [427, 167] on div "Require password to access blocked sites" at bounding box center [333, 166] width 193 height 31
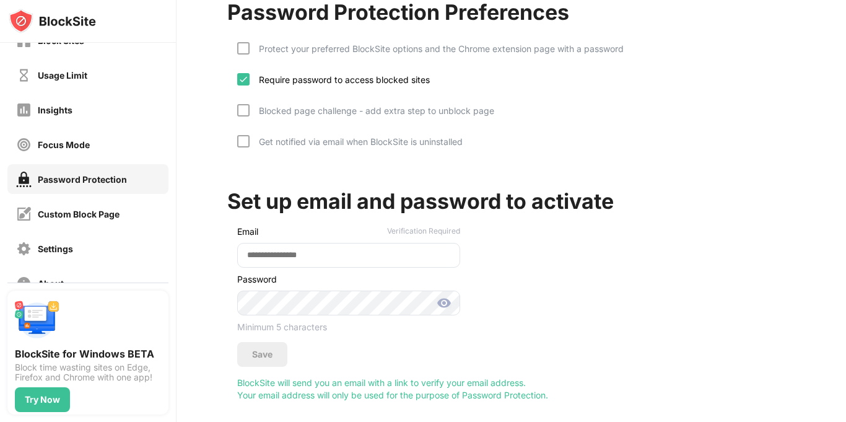
scroll to position [92, 0]
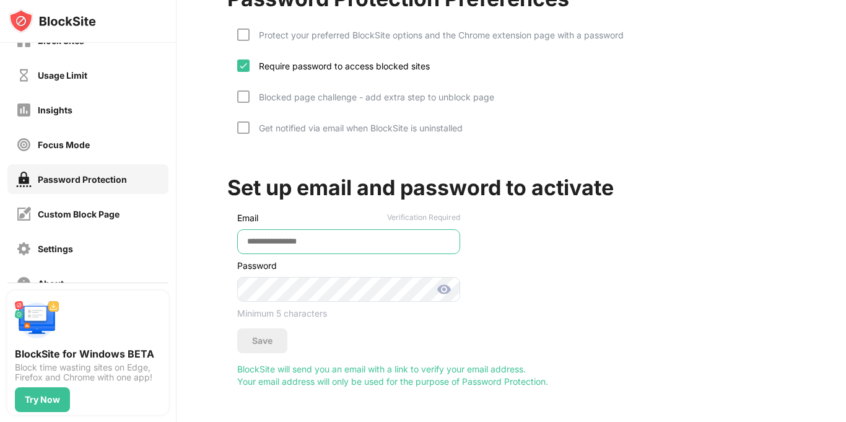
click at [386, 243] on input "email" at bounding box center [348, 241] width 223 height 25
type input "**********"
click at [277, 343] on div "Save" at bounding box center [262, 340] width 50 height 25
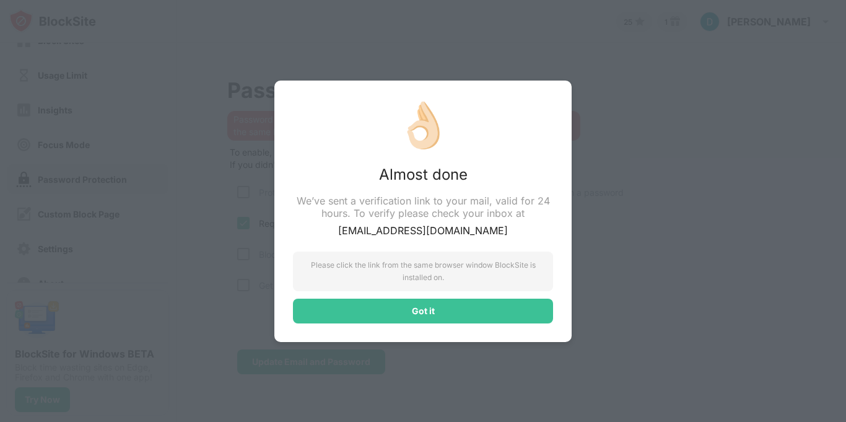
scroll to position [0, 0]
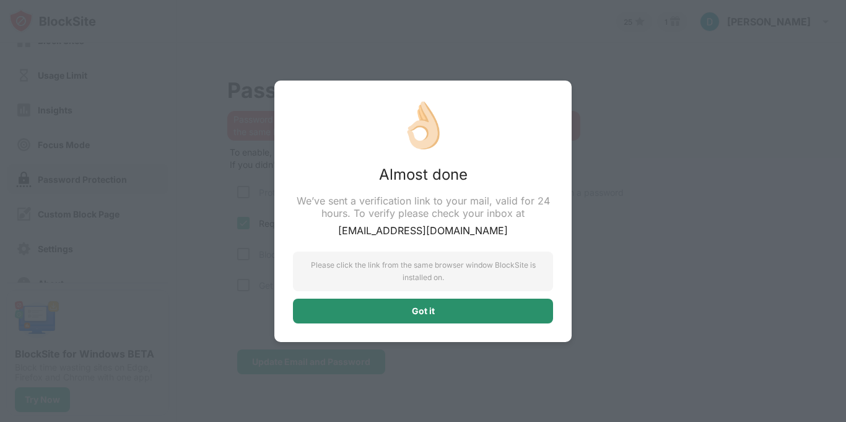
click at [401, 303] on div "Got it" at bounding box center [423, 310] width 260 height 25
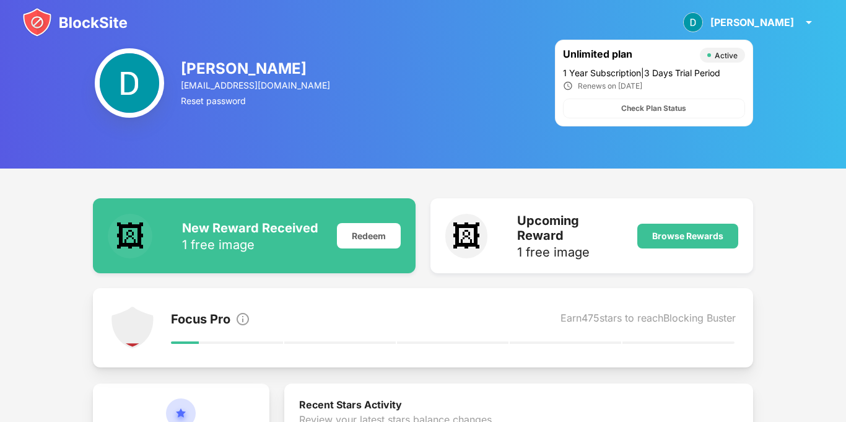
scroll to position [1, 0]
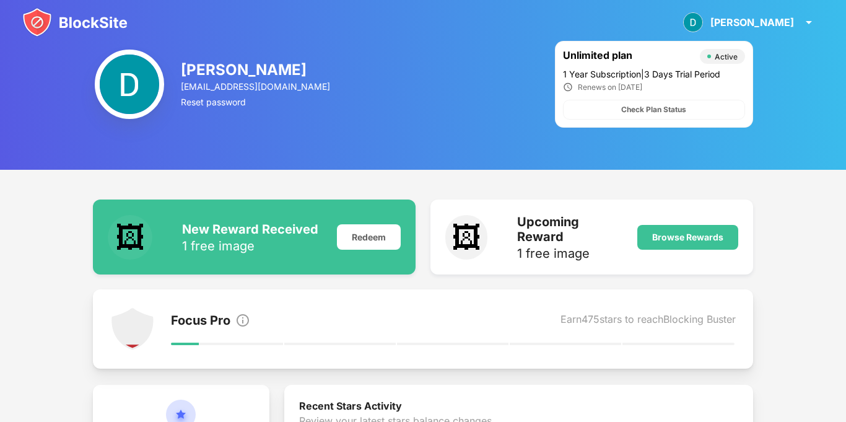
click at [706, 110] on div "Check Plan Status" at bounding box center [654, 110] width 182 height 20
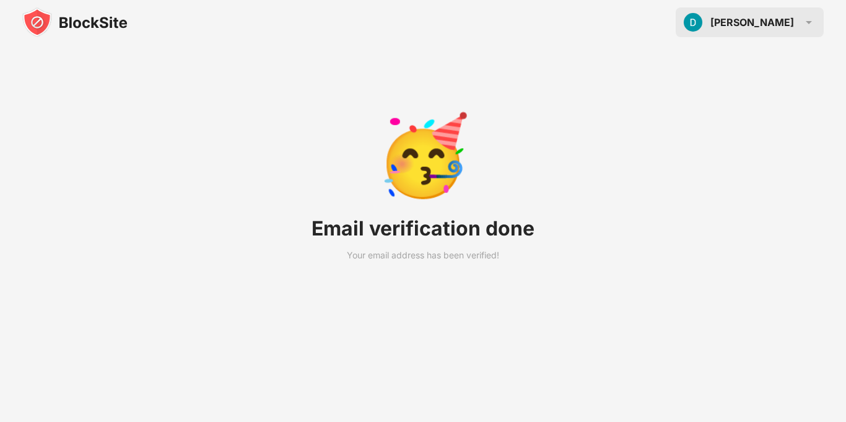
click at [807, 33] on div "[PERSON_NAME] View Account Insights Rewards Settings Support Log Out" at bounding box center [750, 22] width 148 height 30
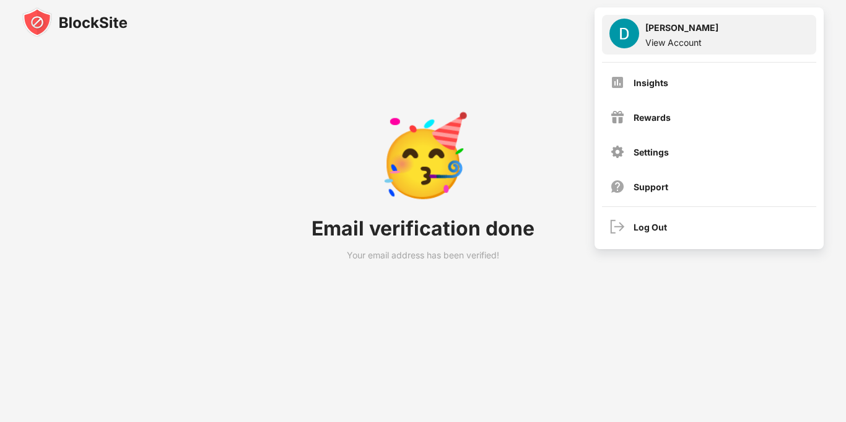
click at [632, 37] on img at bounding box center [624, 34] width 30 height 30
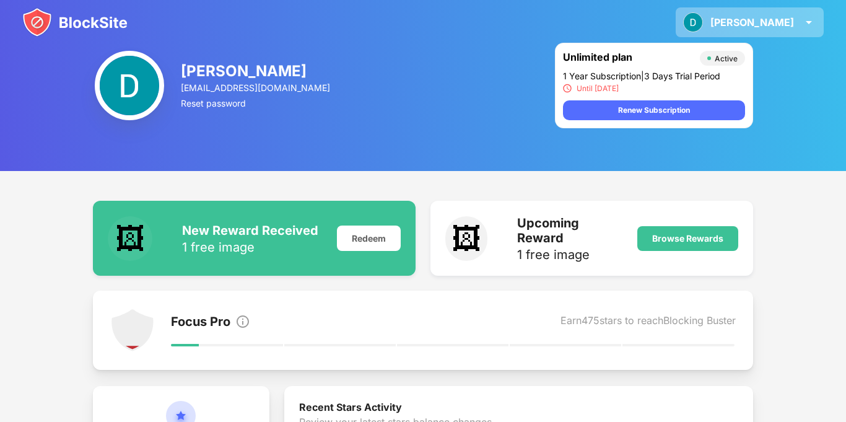
click at [804, 27] on img at bounding box center [808, 22] width 15 height 15
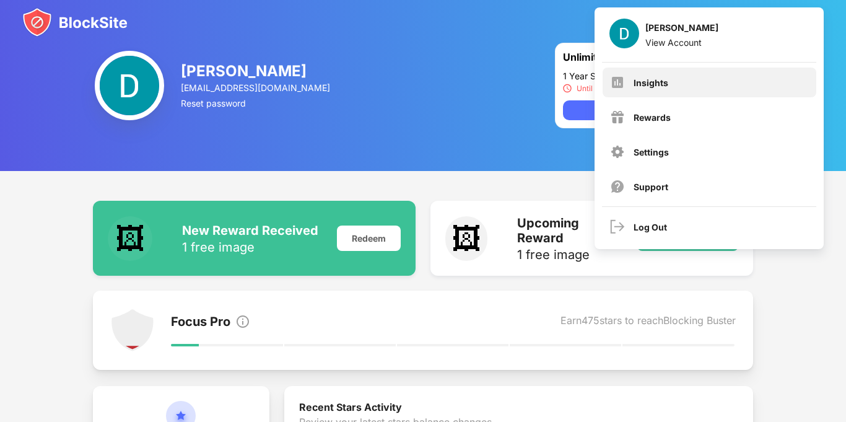
click at [688, 92] on div "Insights" at bounding box center [709, 82] width 214 height 30
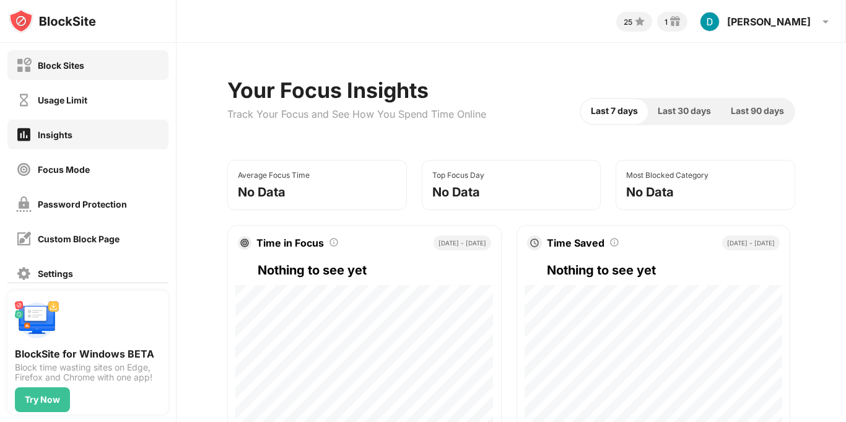
click at [74, 72] on div "Block Sites" at bounding box center [50, 65] width 68 height 15
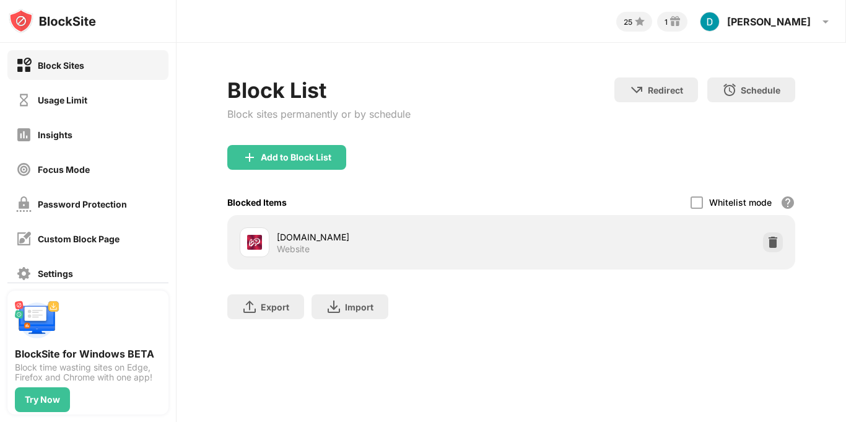
click at [313, 238] on div "[DOMAIN_NAME]" at bounding box center [394, 236] width 235 height 13
click at [768, 240] on img at bounding box center [773, 242] width 12 height 12
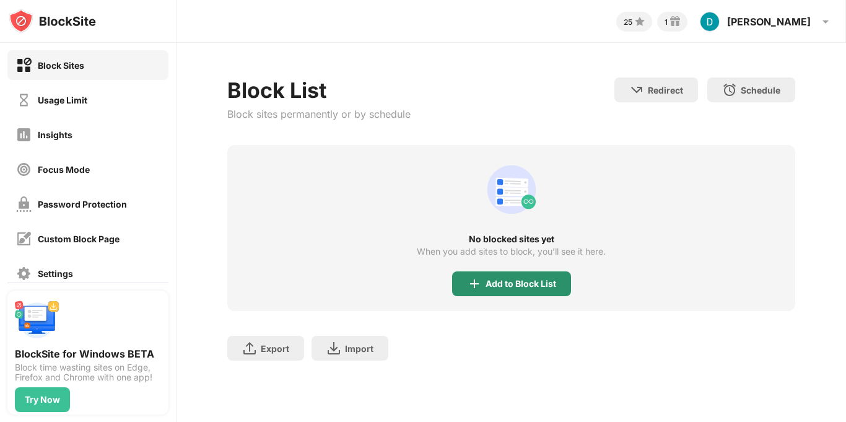
click at [537, 286] on div "Add to Block List" at bounding box center [520, 284] width 71 height 10
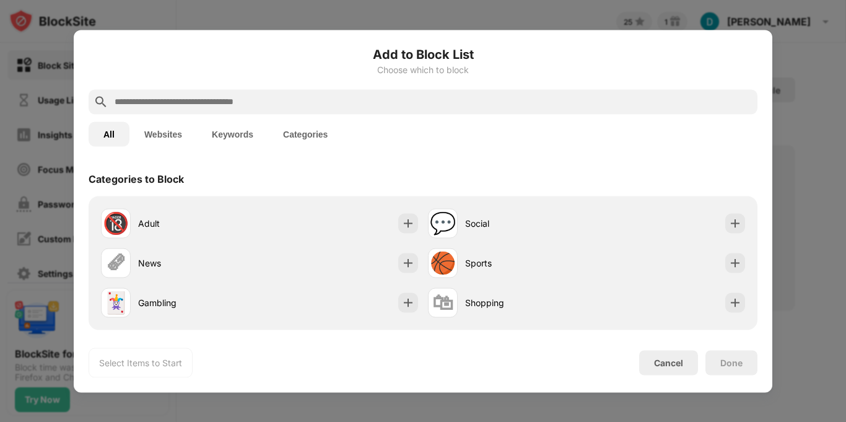
click at [387, 103] on input "text" at bounding box center [432, 101] width 639 height 15
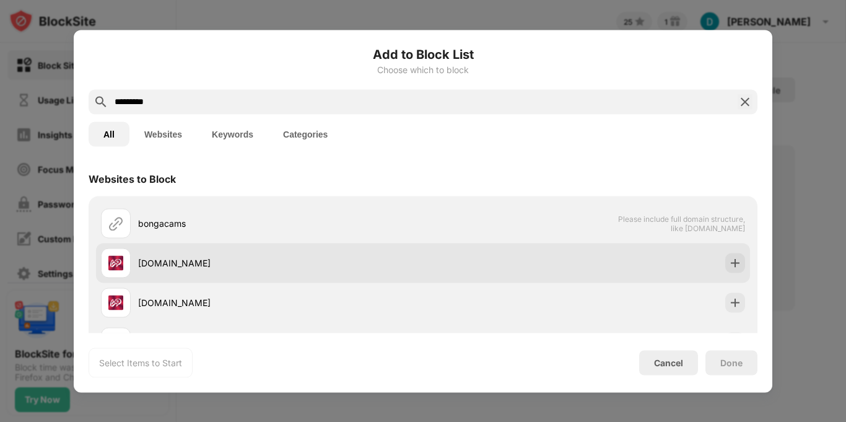
type input "*********"
click at [187, 265] on div "[DOMAIN_NAME]" at bounding box center [280, 262] width 285 height 13
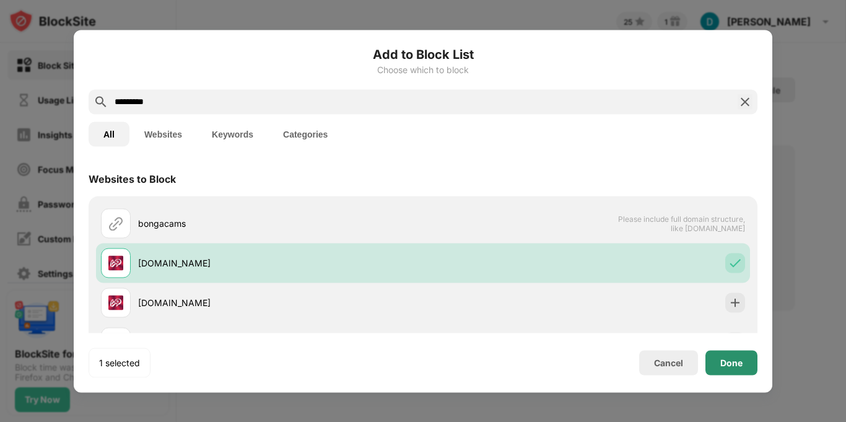
click at [728, 357] on div "Done" at bounding box center [731, 362] width 22 height 10
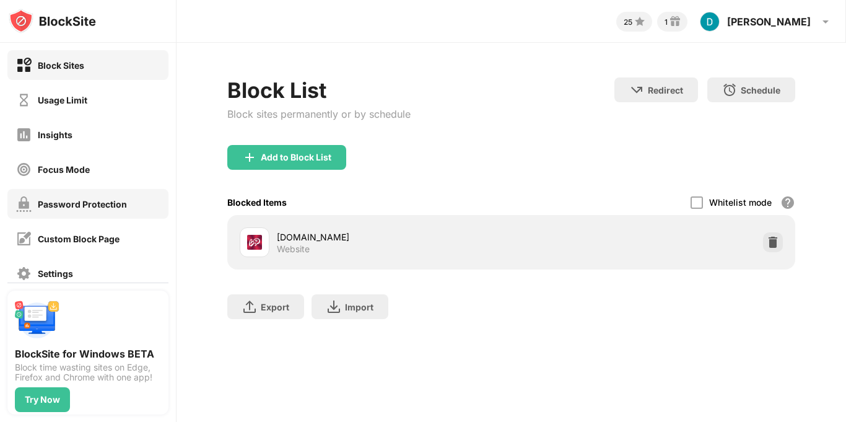
click at [59, 202] on div "Password Protection" at bounding box center [82, 204] width 89 height 11
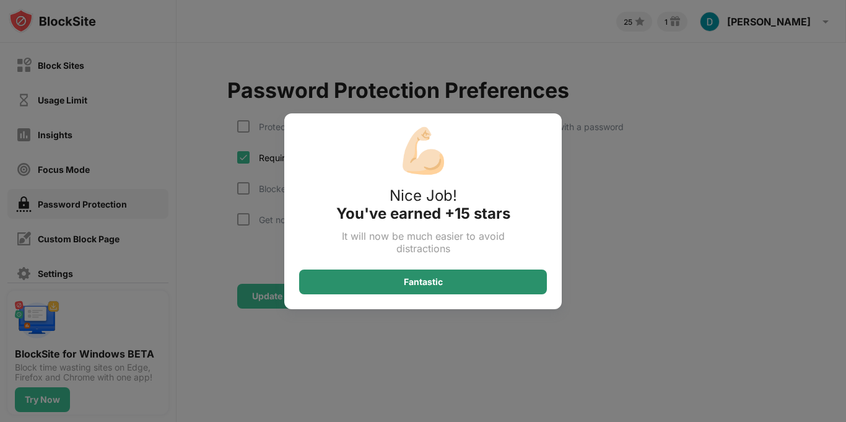
click at [376, 274] on div "Fantastic" at bounding box center [423, 281] width 248 height 25
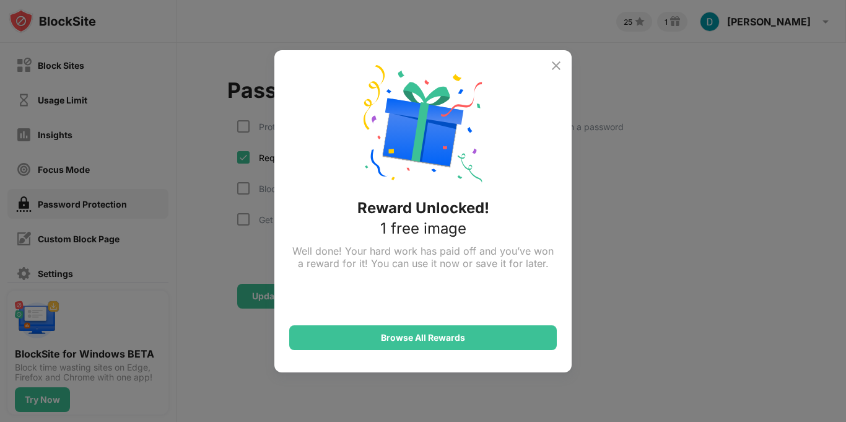
click at [560, 67] on img at bounding box center [556, 65] width 15 height 15
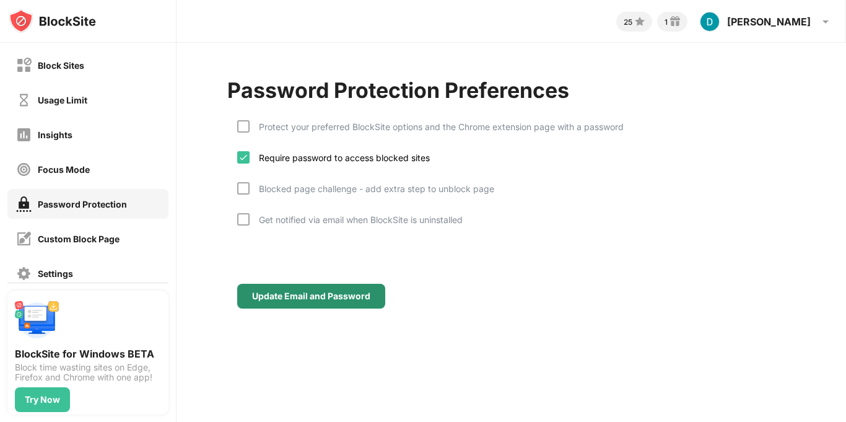
click at [311, 291] on div "Update Email and Password" at bounding box center [311, 296] width 118 height 10
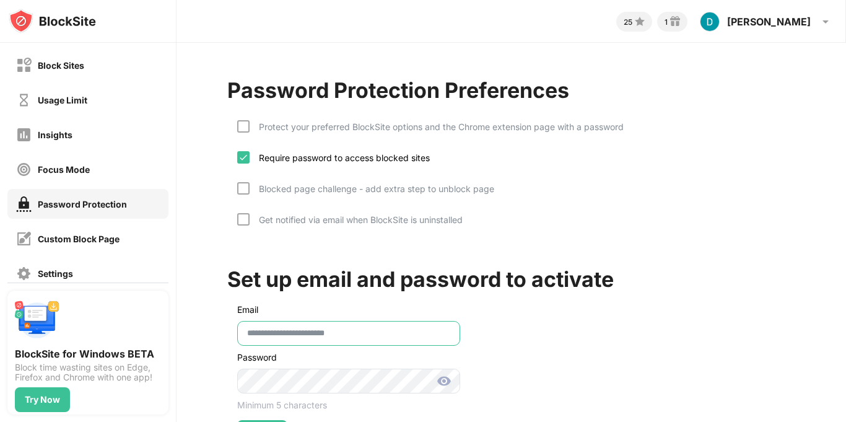
click at [306, 333] on input "**********" at bounding box center [348, 333] width 223 height 25
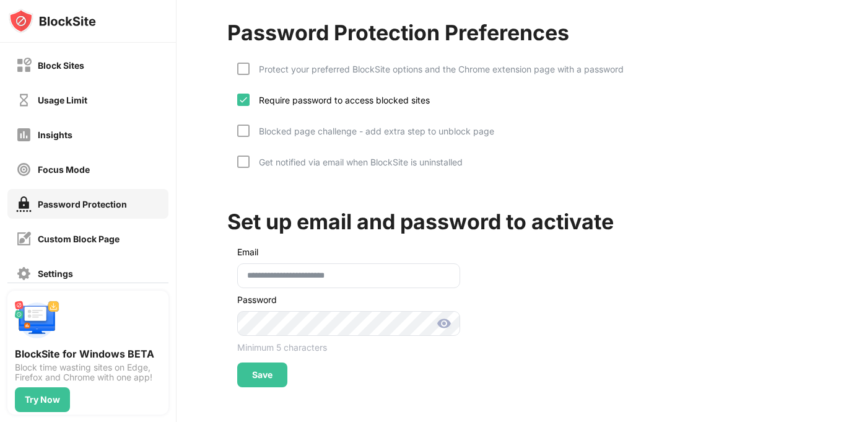
click at [242, 137] on div "Blocked page challenge - add extra step to unblock page" at bounding box center [365, 139] width 257 height 31
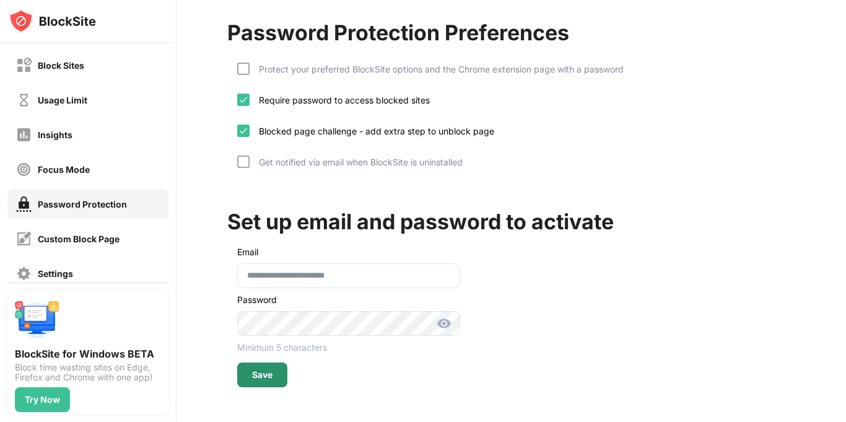
click at [257, 370] on div "Save" at bounding box center [262, 375] width 20 height 10
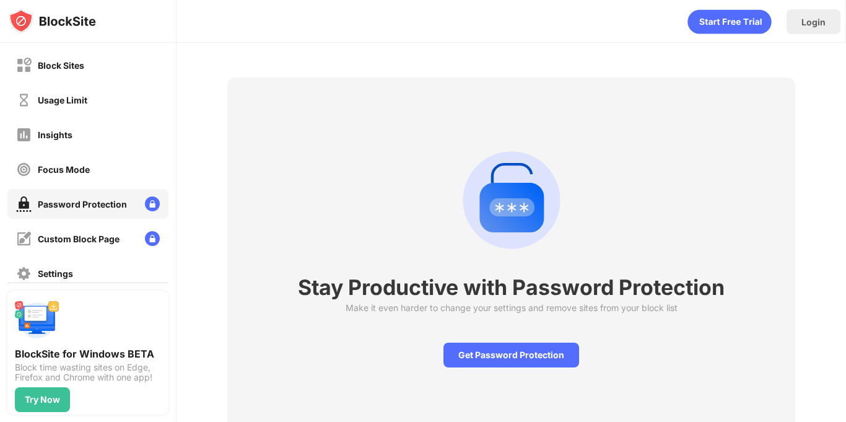
click at [181, 212] on div "Stay Productive with Password Protection Make it even harder to change your set…" at bounding box center [510, 254] width 669 height 422
click at [529, 362] on div "Get Password Protection" at bounding box center [511, 354] width 136 height 25
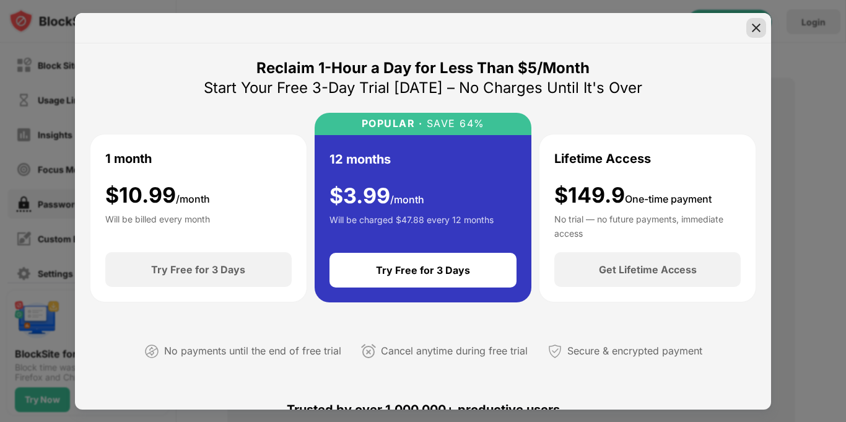
click at [760, 27] on img at bounding box center [756, 28] width 12 height 12
